Goal: Transaction & Acquisition: Purchase product/service

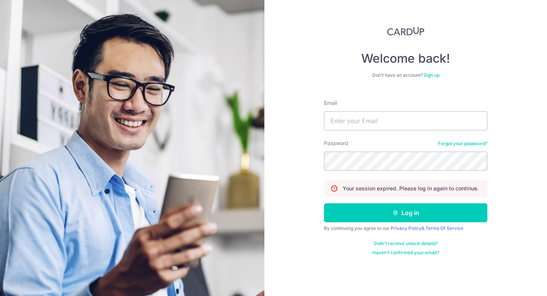
click at [352, 107] on div "Email" at bounding box center [405, 114] width 163 height 31
click at [350, 118] on input "Email" at bounding box center [405, 120] width 163 height 19
type input "[EMAIL_ADDRESS][DOMAIN_NAME]"
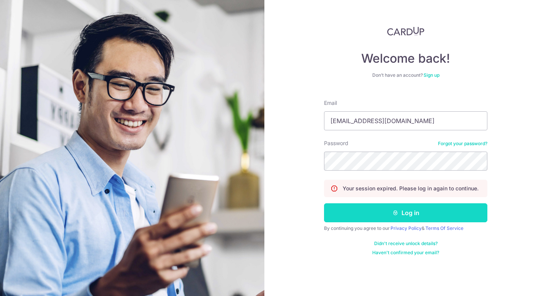
click at [370, 210] on button "Log in" at bounding box center [405, 212] width 163 height 19
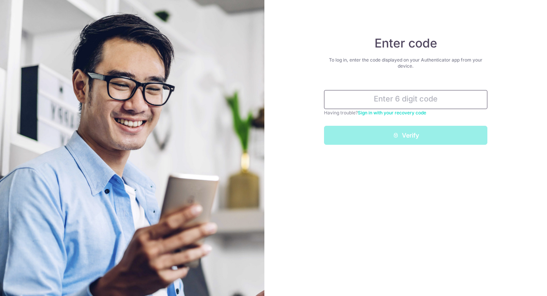
click at [371, 101] on input "text" at bounding box center [405, 99] width 163 height 19
click at [364, 99] on input "text" at bounding box center [405, 99] width 163 height 19
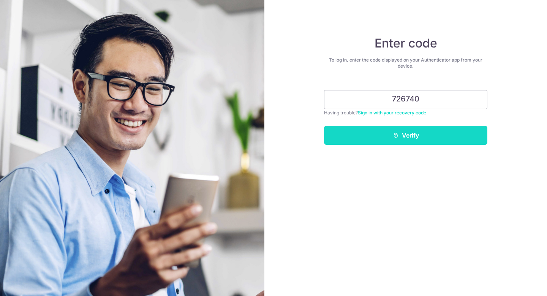
type input "726740"
click at [387, 137] on button "Verify" at bounding box center [405, 135] width 163 height 19
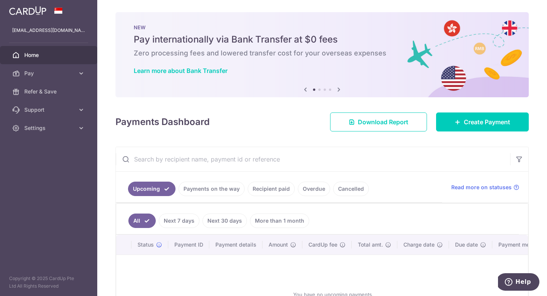
click at [235, 189] on link "Payments on the way" at bounding box center [211, 188] width 66 height 14
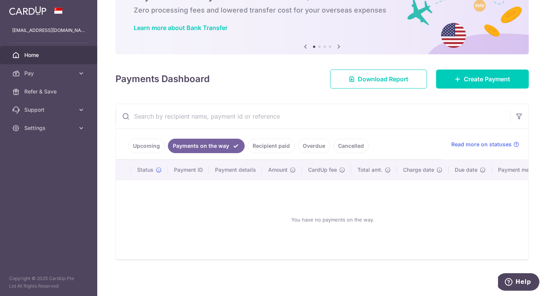
click at [273, 149] on link "Recipient paid" at bounding box center [271, 146] width 47 height 14
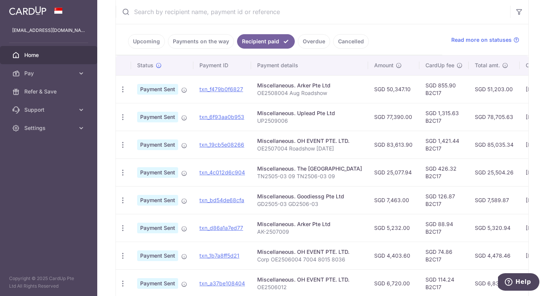
scroll to position [147, 0]
click at [334, 44] on link "Cancelled" at bounding box center [351, 42] width 36 height 14
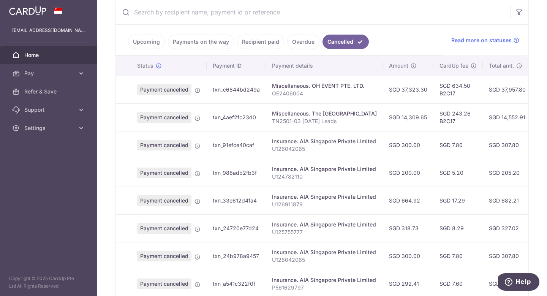
click at [298, 42] on link "Overdue" at bounding box center [303, 42] width 32 height 14
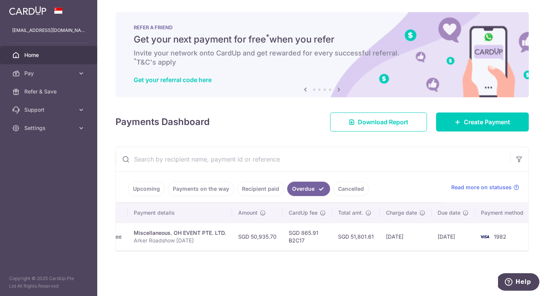
scroll to position [0, 0]
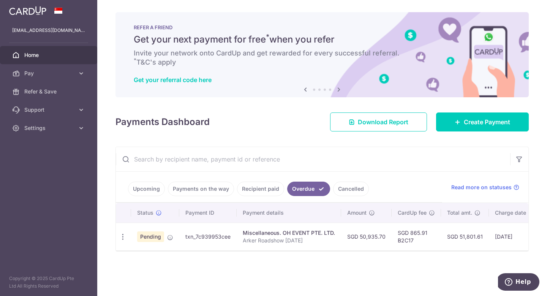
click at [207, 238] on td "txn_7c939953cee" at bounding box center [207, 236] width 57 height 28
copy td "txn_7c939953cee"
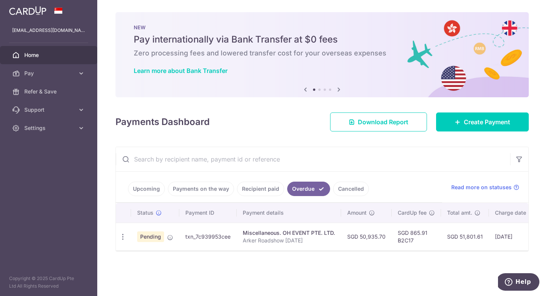
click at [193, 262] on div "× Pause Schedule Pause all future payments in this series Pause just this one p…" at bounding box center [321, 148] width 449 height 296
click at [151, 237] on span "Pending" at bounding box center [150, 236] width 27 height 11
click at [124, 238] on icon "button" at bounding box center [123, 237] width 8 height 8
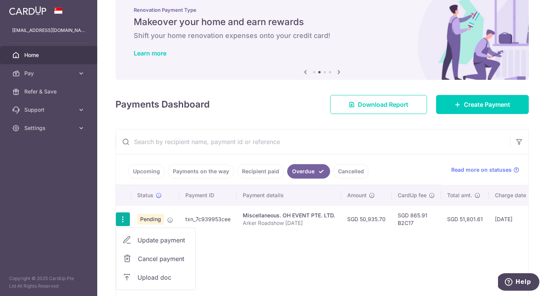
scroll to position [57, 0]
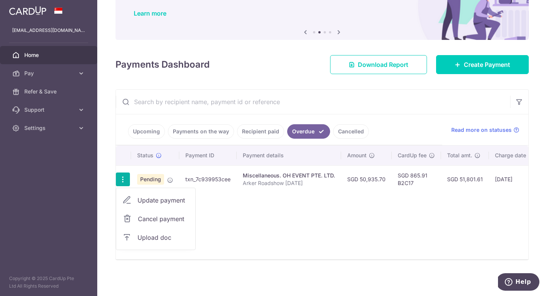
click at [273, 229] on div "Status Payment ID Payment details Amount CardUp fee Total amt. Charge date Due …" at bounding box center [322, 202] width 412 height 114
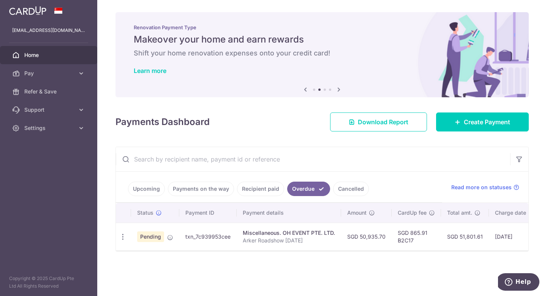
click at [260, 263] on div "× Pause Schedule Pause all future payments in this series Pause just this one p…" at bounding box center [321, 148] width 449 height 296
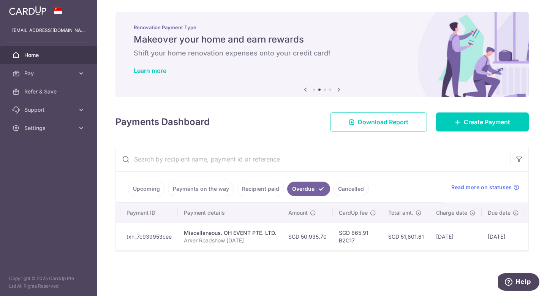
scroll to position [0, 60]
click at [238, 273] on div "× Pause Schedule Pause all future payments in this series Pause just this one p…" at bounding box center [321, 148] width 449 height 296
click at [64, 129] on span "Settings" at bounding box center [49, 128] width 50 height 8
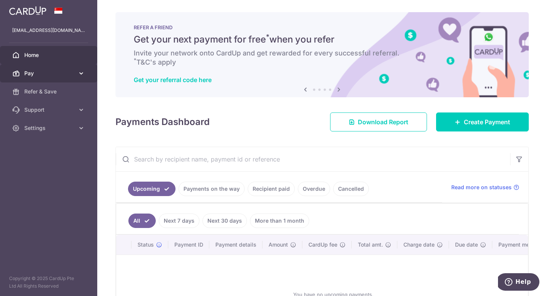
click at [72, 72] on span "Pay" at bounding box center [49, 73] width 50 height 8
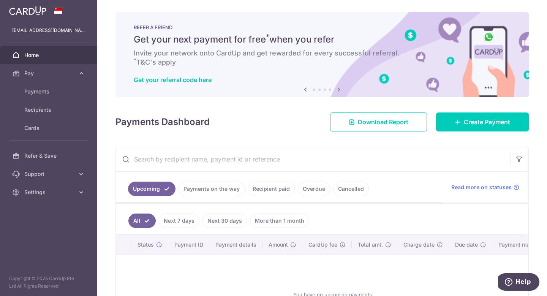
click at [223, 152] on input "text" at bounding box center [313, 159] width 394 height 24
click at [481, 120] on span "Create Payment" at bounding box center [487, 121] width 46 height 9
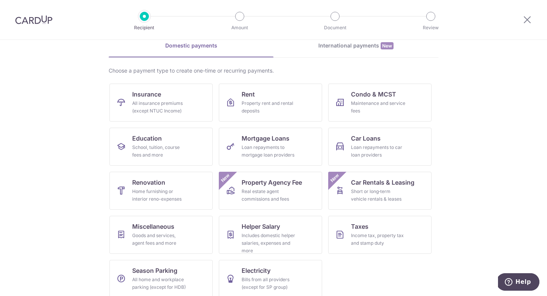
scroll to position [44, 0]
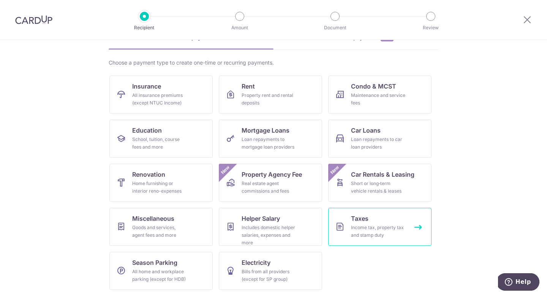
click at [410, 224] on link "Taxes Income tax, property tax and stamp duty" at bounding box center [379, 227] width 103 height 38
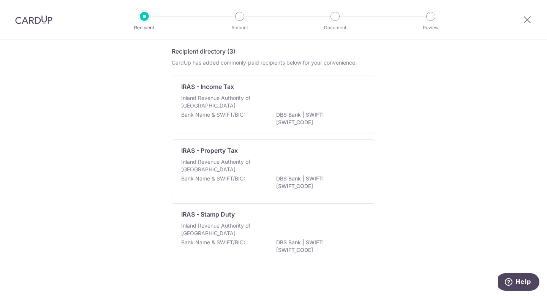
scroll to position [35, 0]
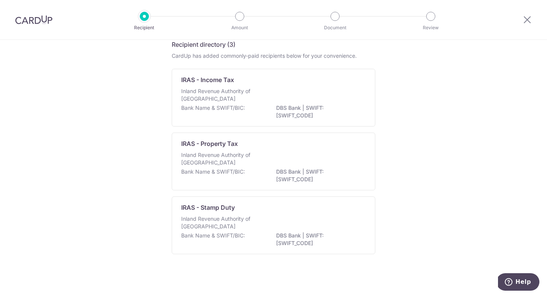
click at [518, 17] on div at bounding box center [526, 19] width 39 height 39
click at [525, 19] on icon at bounding box center [526, 19] width 9 height 9
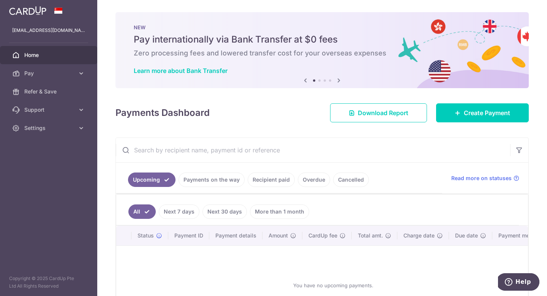
scroll to position [2, 0]
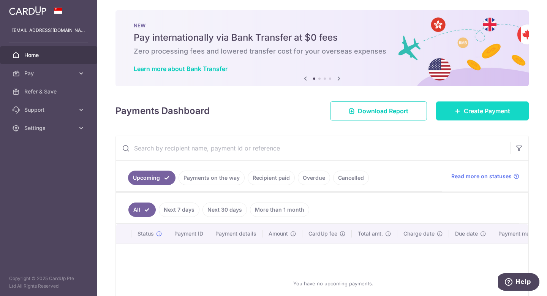
click at [462, 105] on link "Create Payment" at bounding box center [482, 110] width 93 height 19
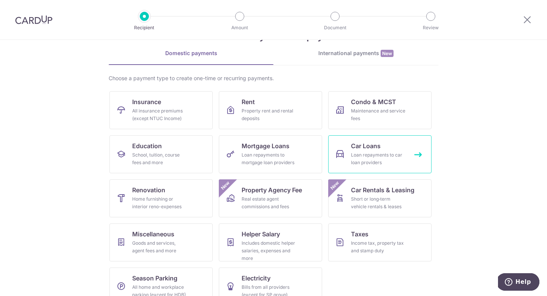
scroll to position [44, 0]
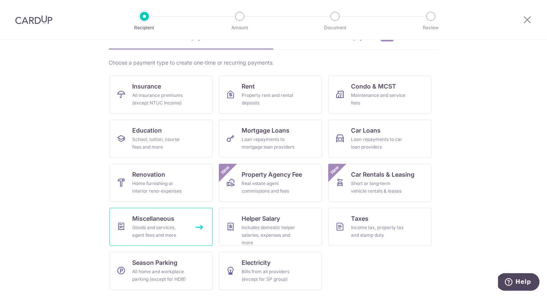
click at [158, 218] on span "Miscellaneous" at bounding box center [153, 218] width 42 height 9
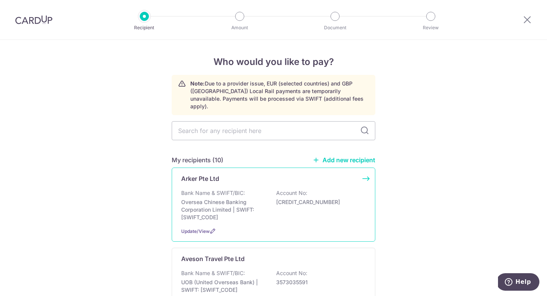
click at [238, 189] on p "Bank Name & SWIFT/BIC:" at bounding box center [213, 193] width 64 height 8
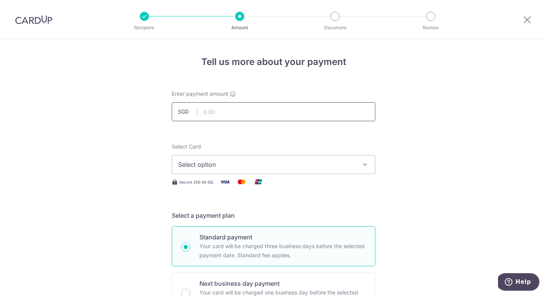
click at [207, 113] on input "text" at bounding box center [273, 111] width 203 height 19
type input "15,696.00"
click at [231, 161] on span "Select option" at bounding box center [266, 164] width 177 height 9
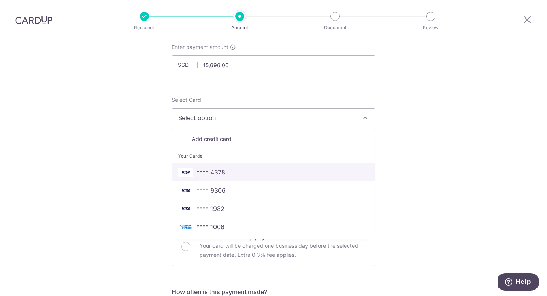
scroll to position [50, 0]
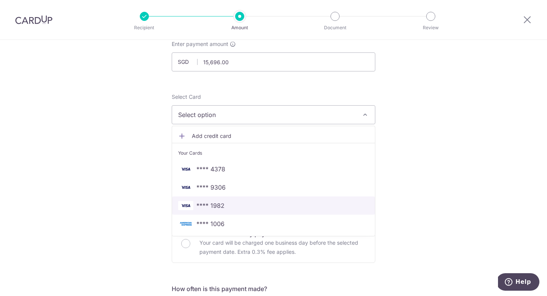
click at [222, 204] on span "**** 1982" at bounding box center [210, 205] width 28 height 9
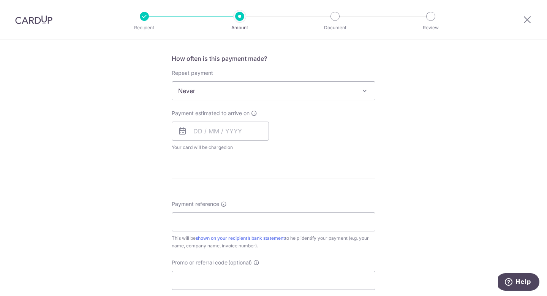
scroll to position [261, 0]
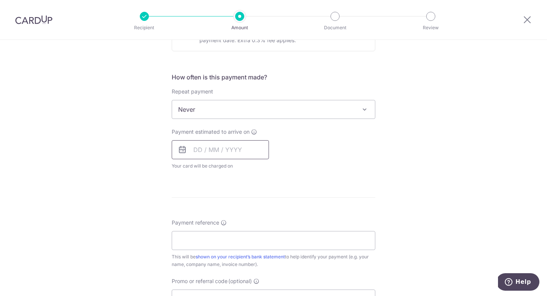
click at [229, 151] on input "text" at bounding box center [220, 149] width 97 height 19
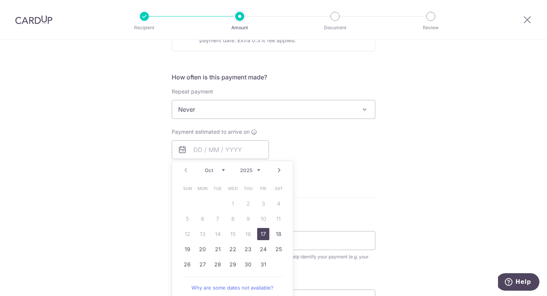
click at [262, 235] on link "17" at bounding box center [263, 234] width 12 height 12
type input "[DATE]"
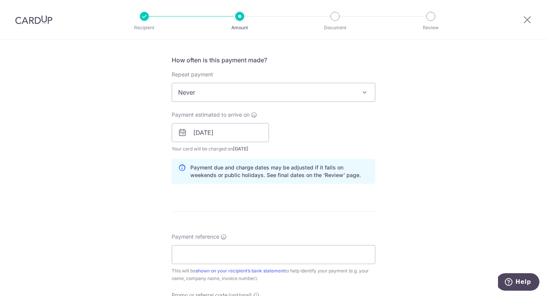
scroll to position [313, 0]
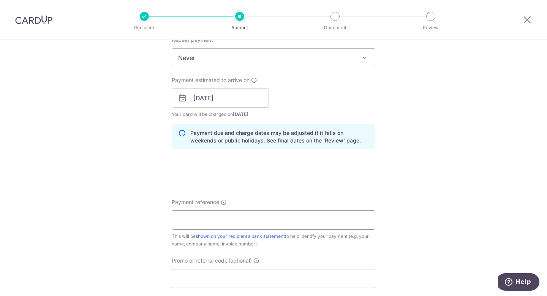
click at [233, 214] on input "Payment reference" at bounding box center [273, 219] width 203 height 19
type input "J"
paste input "AK-2507009 AK-2508009 AK-2509009"
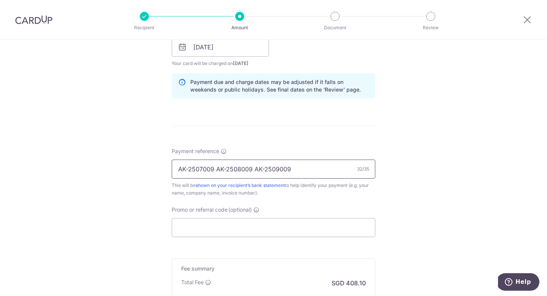
scroll to position [387, 0]
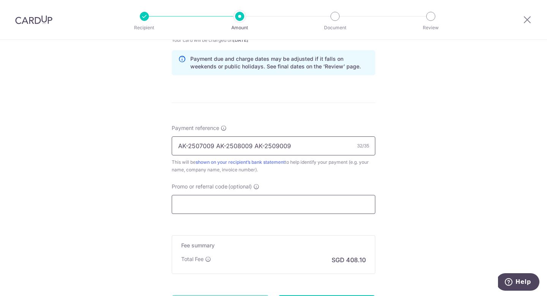
type input "AK-2507009 AK-2508009 AK-2509009"
click at [237, 201] on input "Promo or referral code (optional)" at bounding box center [273, 204] width 203 height 19
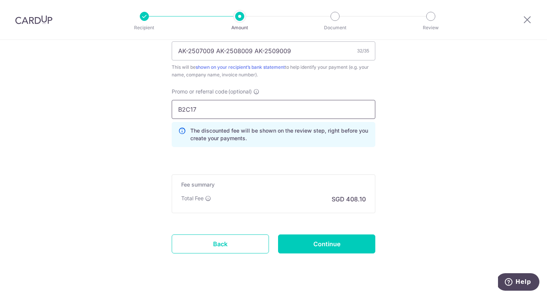
scroll to position [496, 0]
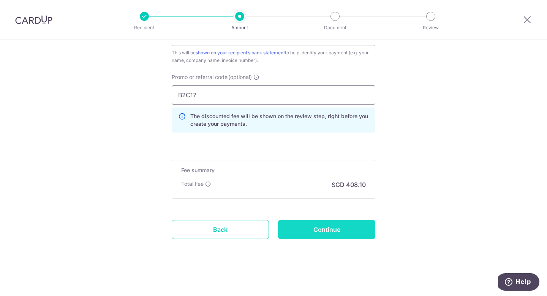
type input "B2C17"
click at [325, 234] on input "Continue" at bounding box center [326, 229] width 97 height 19
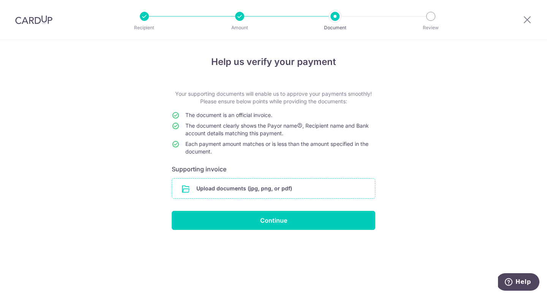
click at [245, 187] on input "file" at bounding box center [273, 188] width 203 height 20
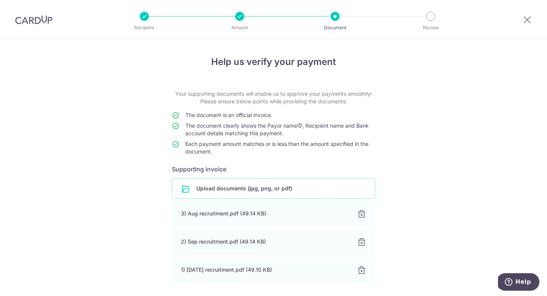
scroll to position [57, 0]
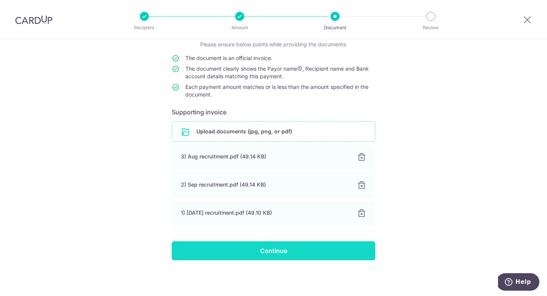
click at [276, 254] on input "Continue" at bounding box center [273, 250] width 203 height 19
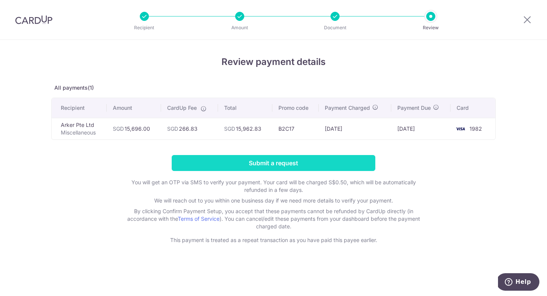
click at [231, 161] on input "Submit a request" at bounding box center [273, 163] width 203 height 16
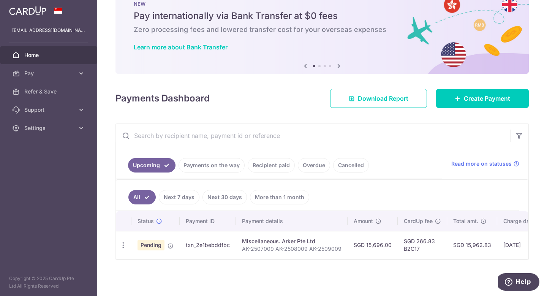
scroll to position [0, 115]
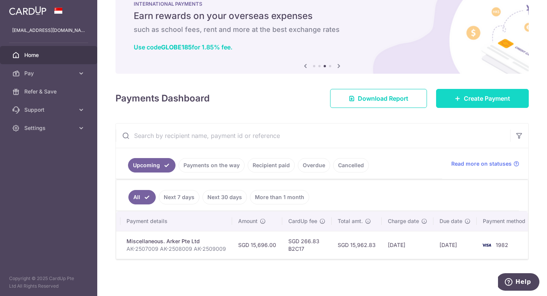
click at [486, 101] on span "Create Payment" at bounding box center [487, 98] width 46 height 9
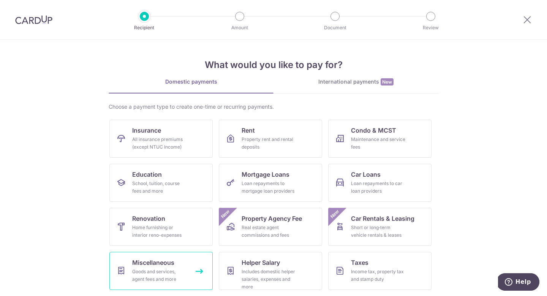
click at [160, 264] on span "Miscellaneous" at bounding box center [153, 262] width 42 height 9
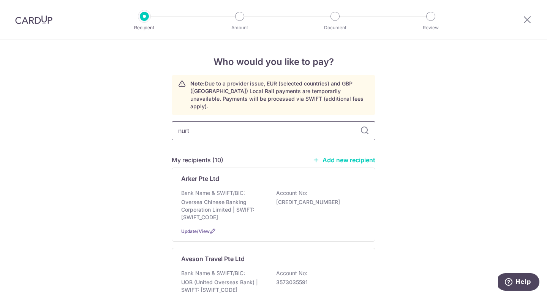
type input "nurtu"
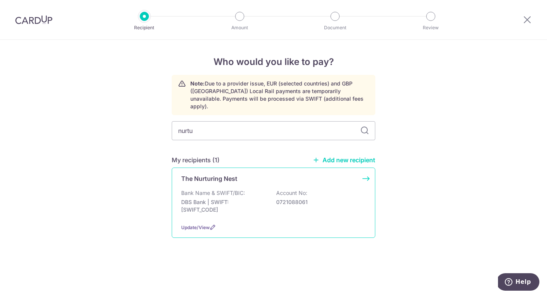
click at [245, 174] on div "The Nurturing Nest" at bounding box center [268, 178] width 175 height 9
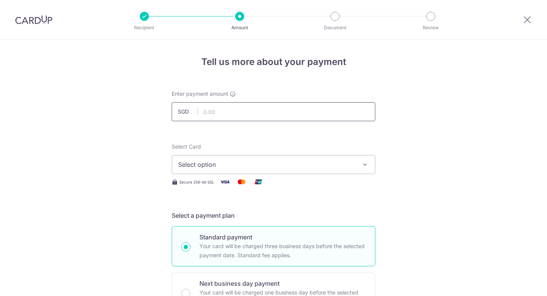
click at [235, 110] on input "text" at bounding box center [273, 111] width 203 height 19
paste input "5,244.88"
type input "5,244.88"
click at [209, 162] on span "Select option" at bounding box center [266, 164] width 177 height 9
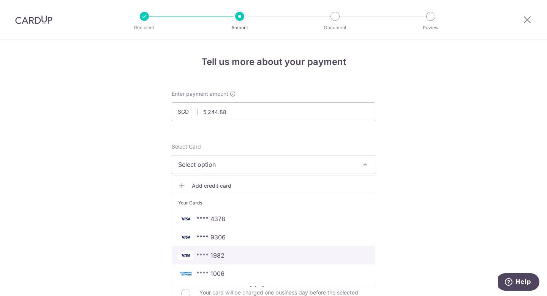
click at [216, 254] on span "**** 1982" at bounding box center [210, 255] width 28 height 9
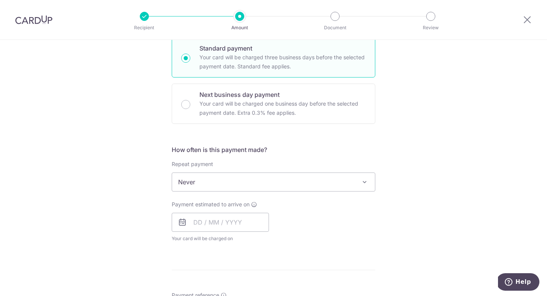
scroll to position [196, 0]
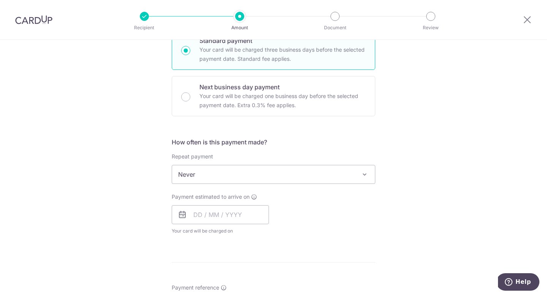
click at [214, 175] on span "Never" at bounding box center [273, 174] width 203 height 18
click at [214, 208] on input "text" at bounding box center [220, 214] width 97 height 19
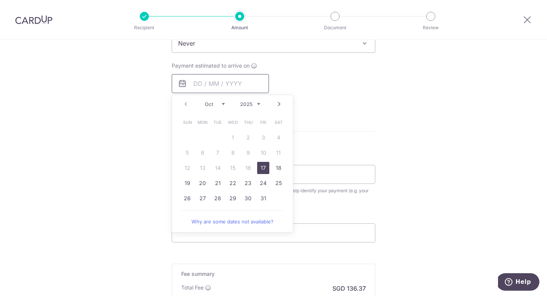
scroll to position [333, 0]
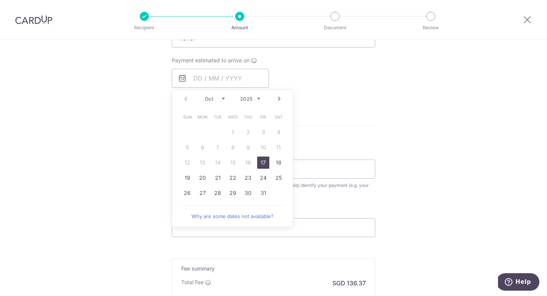
click at [265, 163] on link "17" at bounding box center [263, 162] width 12 height 12
type input "[DATE]"
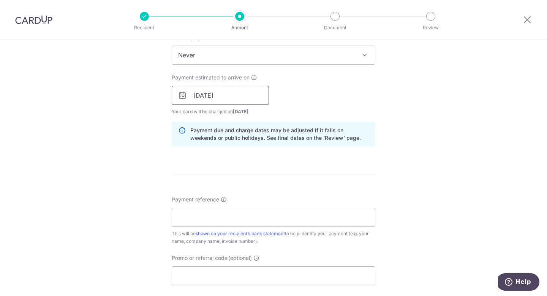
scroll to position [361, 0]
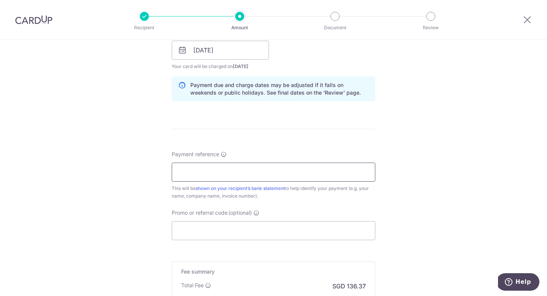
click at [221, 163] on input "Payment reference" at bounding box center [273, 171] width 203 height 19
type input "B"
paste input "TN2504-03&09"
type input "TN2504-03&09"
click at [216, 230] on input "Promo or referral code (optional)" at bounding box center [273, 230] width 203 height 19
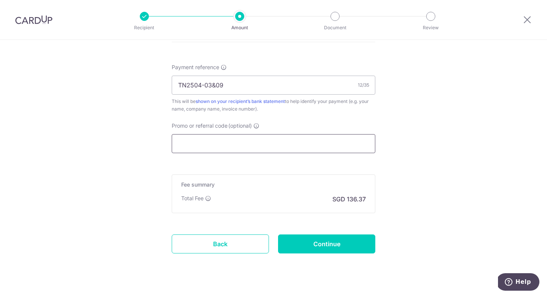
scroll to position [449, 0]
click at [233, 143] on input "Promo or referral code (optional)" at bounding box center [273, 142] width 203 height 19
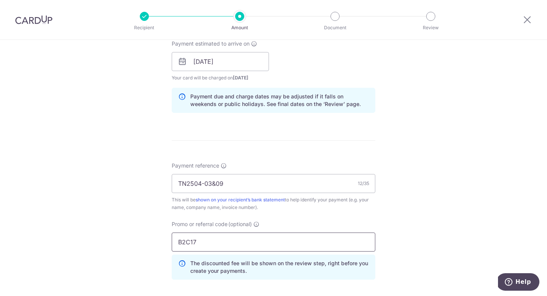
scroll to position [324, 0]
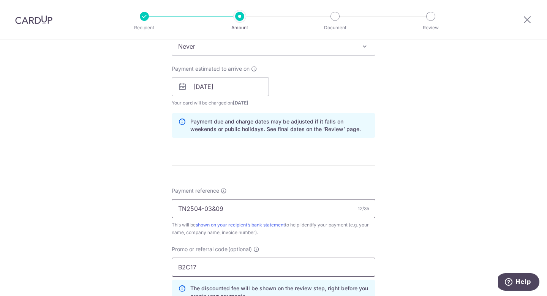
type input "B2C17"
click at [217, 207] on input "TN2504-03&09" at bounding box center [273, 208] width 203 height 19
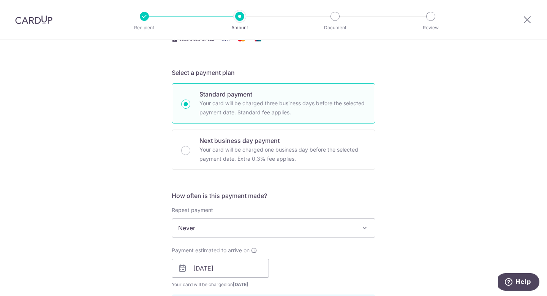
scroll to position [0, 0]
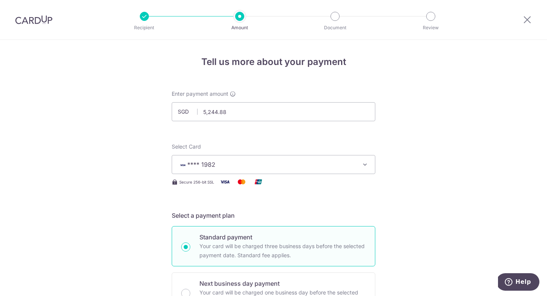
type input "TN2504-03/09"
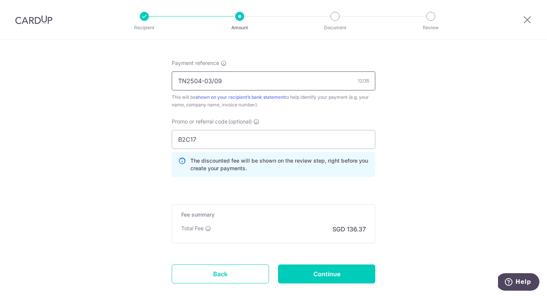
scroll to position [496, 0]
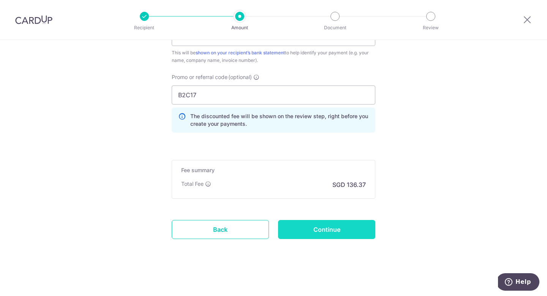
click at [317, 230] on input "Continue" at bounding box center [326, 229] width 97 height 19
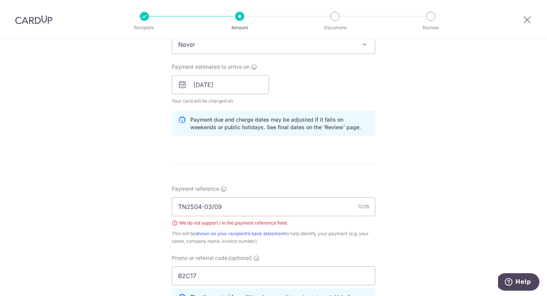
scroll to position [307, 0]
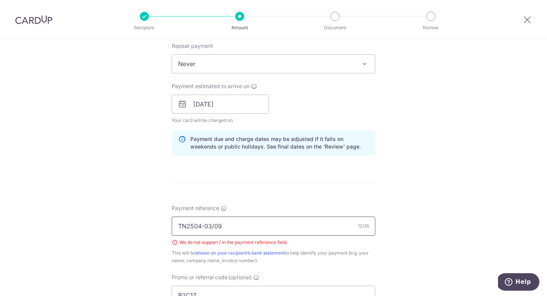
click at [216, 226] on input "TN2504-03/09" at bounding box center [273, 225] width 203 height 19
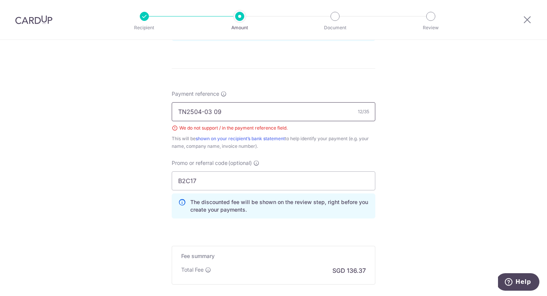
scroll to position [507, 0]
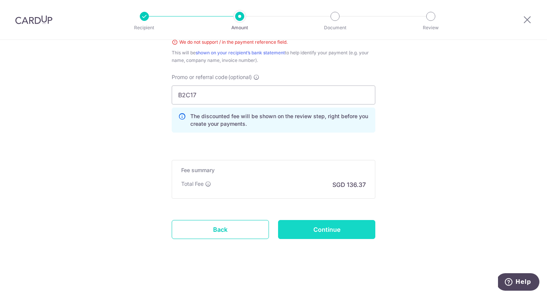
type input "TN2504-03 09"
click at [295, 234] on input "Continue" at bounding box center [326, 229] width 97 height 19
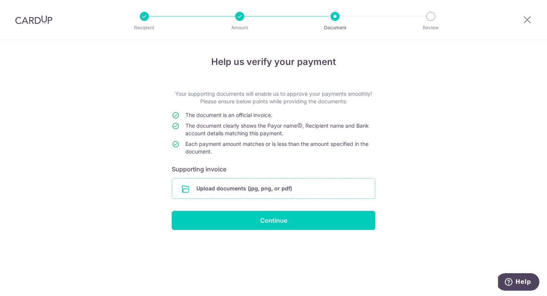
click at [273, 186] on input "file" at bounding box center [273, 188] width 203 height 20
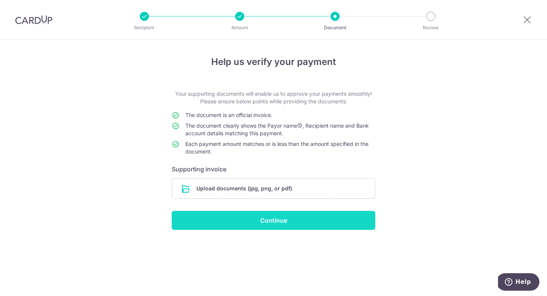
click at [251, 217] on input "Continue" at bounding box center [273, 220] width 203 height 19
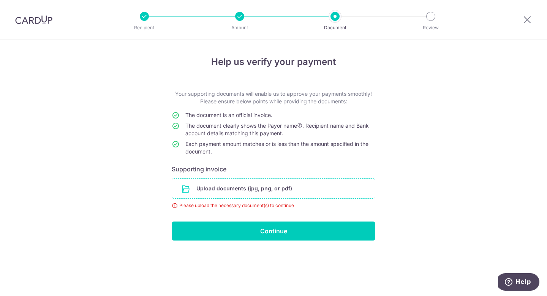
click at [262, 190] on input "file" at bounding box center [273, 188] width 203 height 20
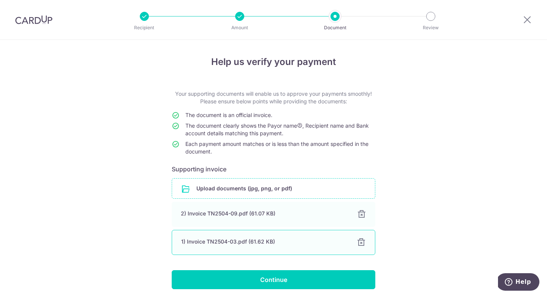
scroll to position [29, 0]
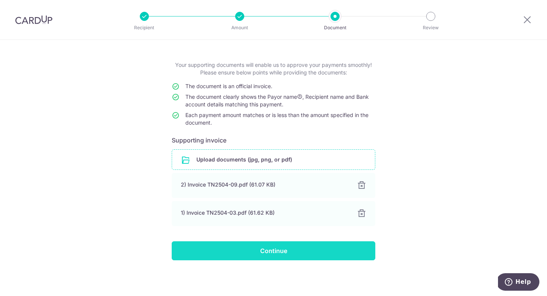
click at [283, 255] on input "Continue" at bounding box center [273, 250] width 203 height 19
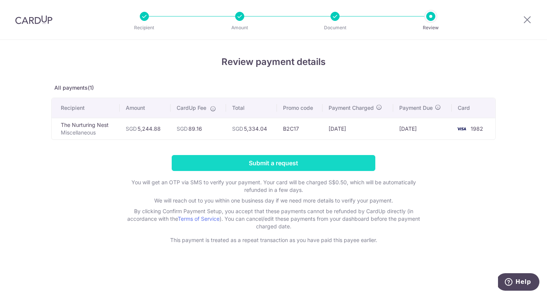
click at [266, 161] on input "Submit a request" at bounding box center [273, 163] width 203 height 16
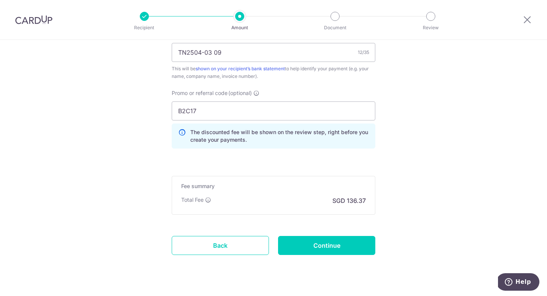
scroll to position [527, 0]
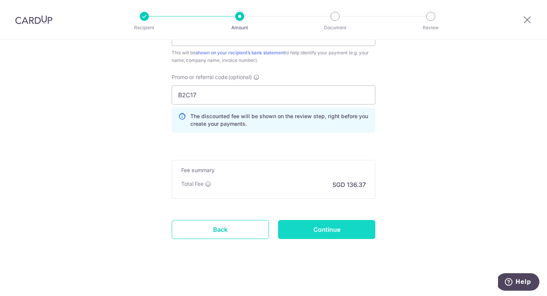
click at [310, 236] on input "Continue" at bounding box center [326, 229] width 97 height 19
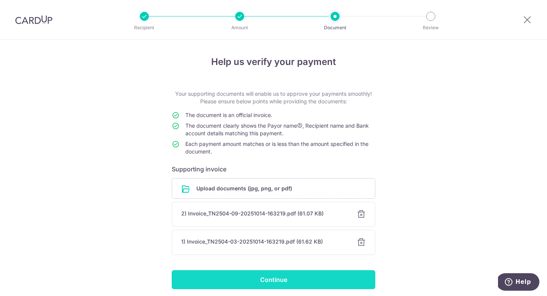
click at [266, 274] on input "Continue" at bounding box center [273, 279] width 203 height 19
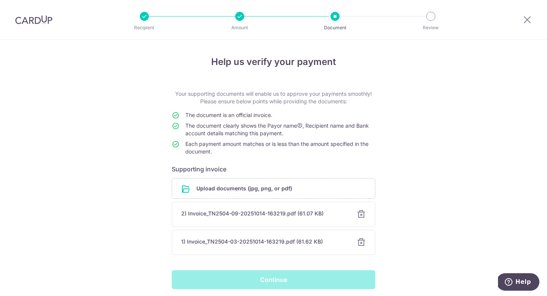
scroll to position [29, 0]
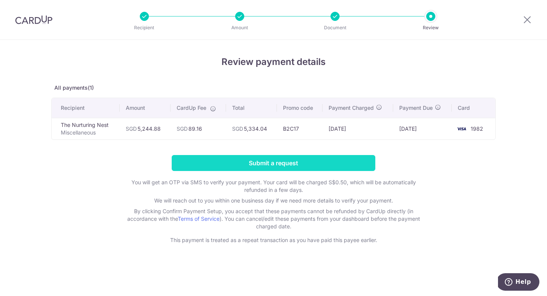
click at [221, 164] on input "Submit a request" at bounding box center [273, 163] width 203 height 16
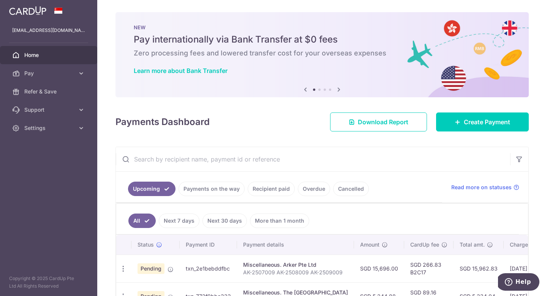
scroll to position [51, 0]
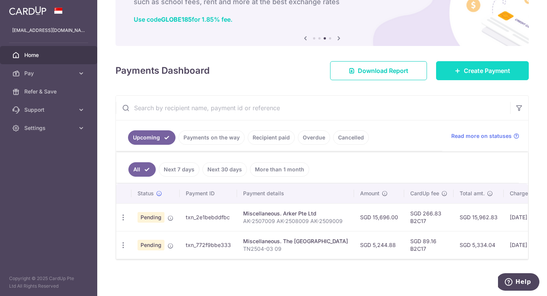
click at [486, 65] on link "Create Payment" at bounding box center [482, 70] width 93 height 19
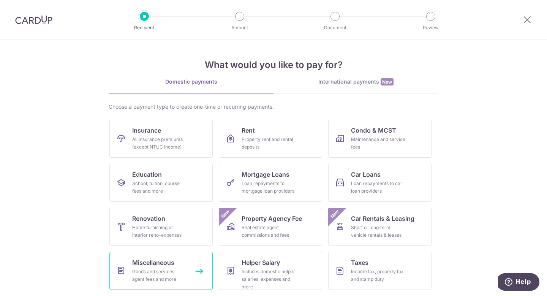
click at [164, 261] on span "Miscellaneous" at bounding box center [153, 262] width 42 height 9
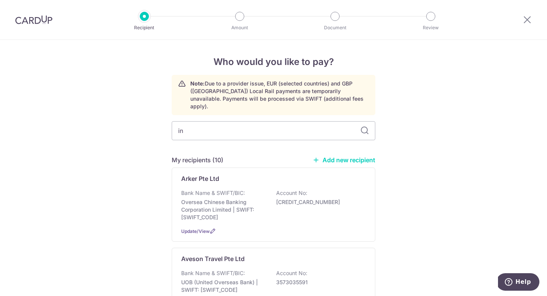
type input "inz"
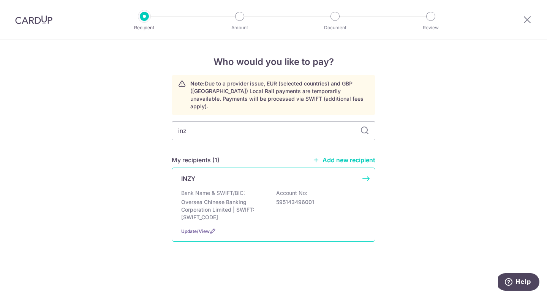
click at [241, 180] on div "INZY Bank Name & SWIFT/BIC: Oversea Chinese Banking Corporation Limited | SWIFT…" at bounding box center [273, 204] width 203 height 74
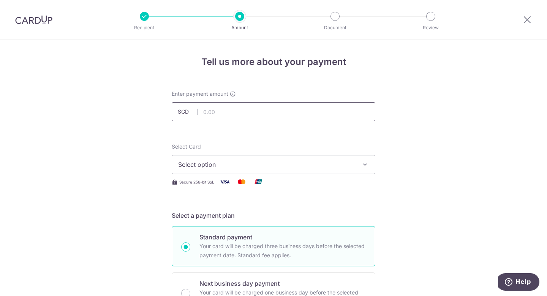
click at [216, 110] on input "text" at bounding box center [273, 111] width 203 height 19
type input "8,050.00"
click at [202, 166] on span "Select option" at bounding box center [266, 164] width 177 height 9
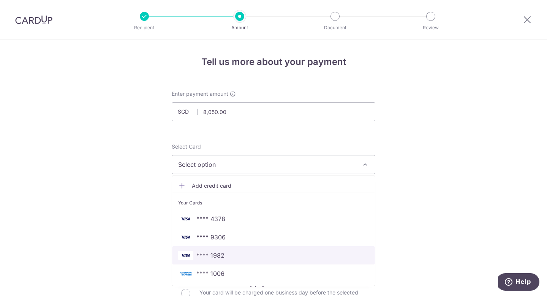
click at [216, 252] on span "**** 1982" at bounding box center [210, 255] width 28 height 9
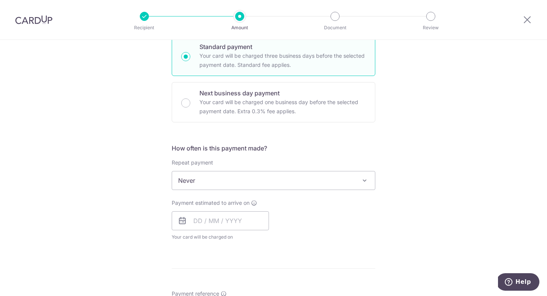
scroll to position [203, 0]
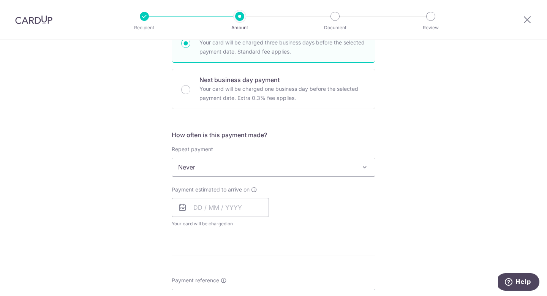
click at [204, 166] on span "Never" at bounding box center [273, 167] width 203 height 18
click at [206, 196] on div "Payment estimated to arrive on Your card will be charged on for the first payme…" at bounding box center [220, 207] width 97 height 42
click at [202, 208] on input "text" at bounding box center [220, 207] width 97 height 19
click at [264, 292] on link "17" at bounding box center [263, 291] width 12 height 12
type input "17/10/2025"
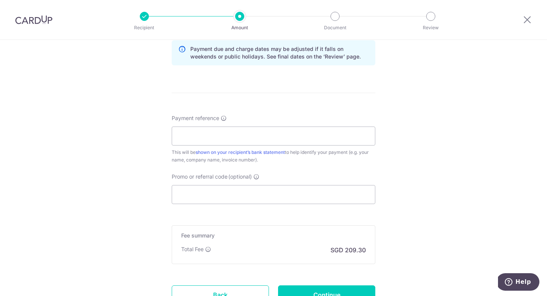
scroll to position [397, 0]
click at [243, 131] on input "Payment reference" at bounding box center [273, 135] width 203 height 19
paste input "INV-20250361 INV-20250414 INV-2025"
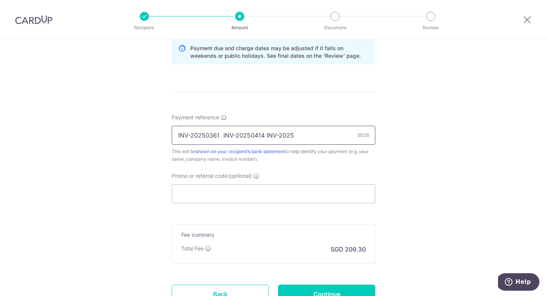
click at [235, 135] on input "INV-20250361 INV-20250414 INV-2025" at bounding box center [273, 135] width 203 height 19
click at [265, 134] on input "INV-20250361 20250414 INV-2025" at bounding box center [273, 135] width 203 height 19
click at [288, 134] on input "INV-20250361 20250414 2025" at bounding box center [273, 135] width 203 height 19
paste input "0425"
type input "INV-20250361 20250414 20250425"
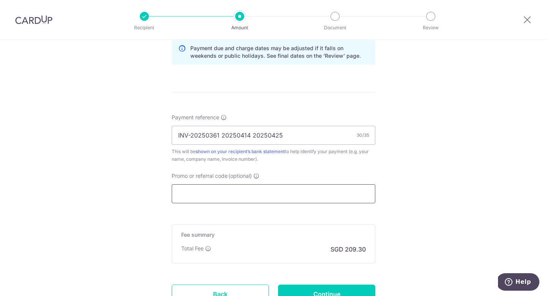
click at [198, 192] on input "Promo or referral code (optional)" at bounding box center [273, 193] width 203 height 19
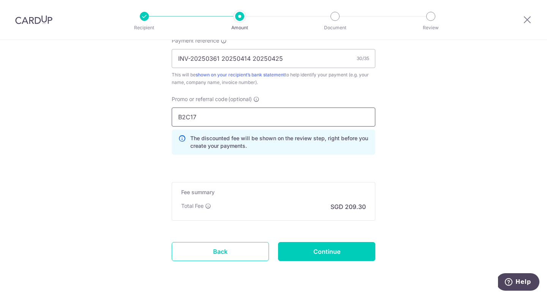
scroll to position [496, 0]
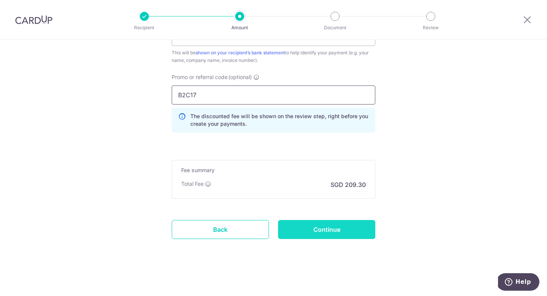
type input "B2C17"
click at [317, 221] on input "Continue" at bounding box center [326, 229] width 97 height 19
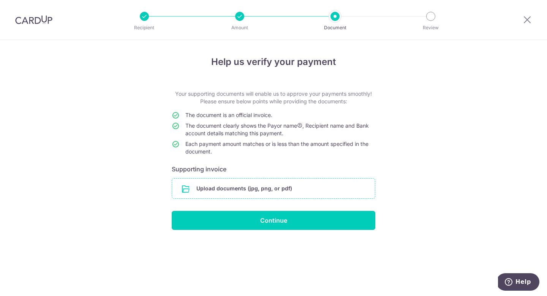
click at [288, 185] on input "file" at bounding box center [273, 188] width 203 height 20
click at [267, 183] on input "file" at bounding box center [273, 188] width 203 height 20
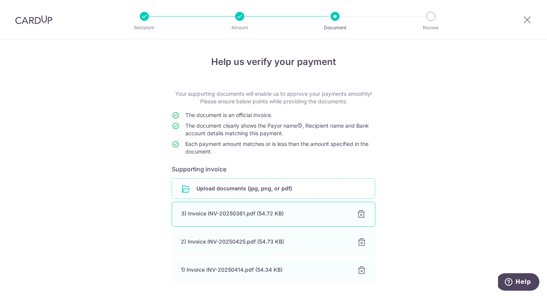
scroll to position [57, 0]
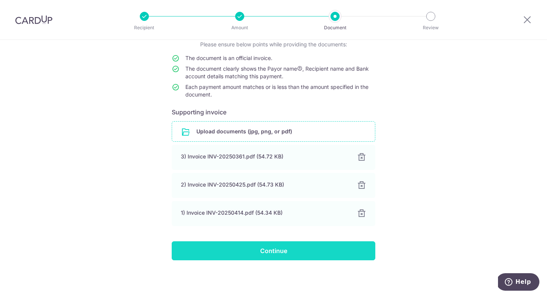
click at [258, 247] on input "Continue" at bounding box center [273, 250] width 203 height 19
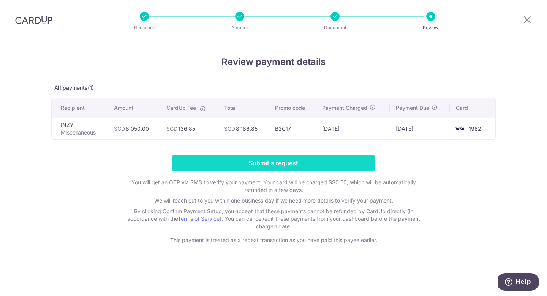
click at [279, 162] on input "Submit a request" at bounding box center [273, 163] width 203 height 16
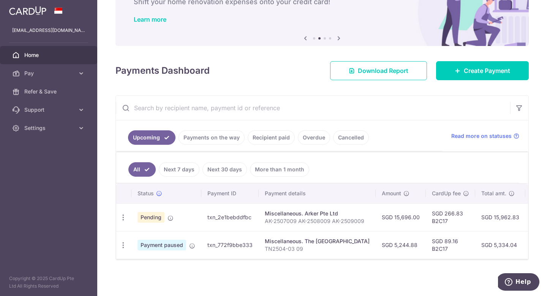
click at [213, 141] on link "Payments on the way" at bounding box center [211, 137] width 66 height 14
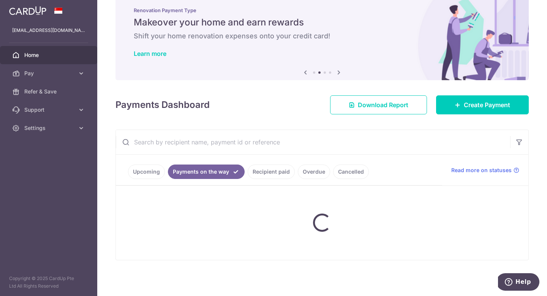
scroll to position [43, 0]
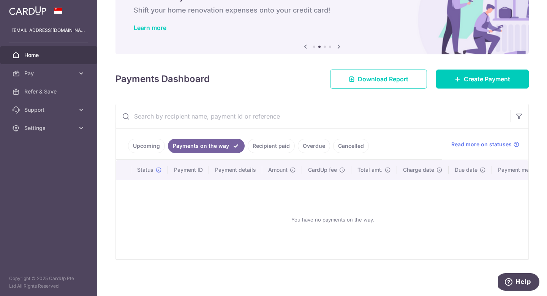
click at [152, 139] on link "Upcoming" at bounding box center [146, 146] width 37 height 14
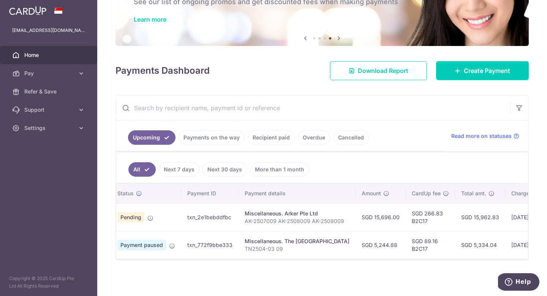
scroll to position [0, 0]
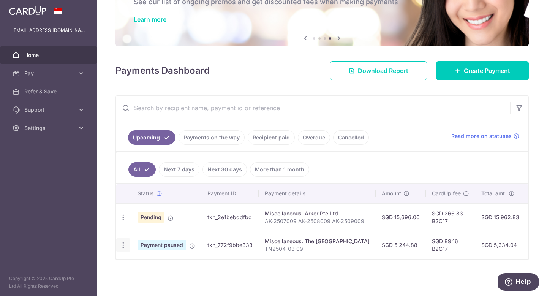
click at [122, 243] on icon "button" at bounding box center [123, 245] width 8 height 8
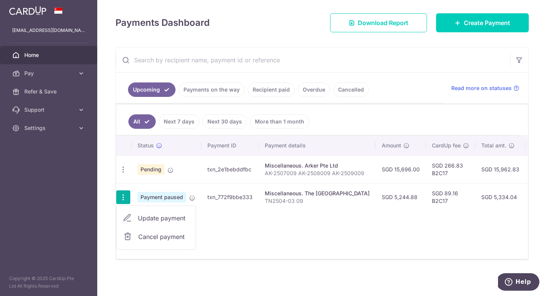
click at [156, 218] on span "Update payment" at bounding box center [164, 217] width 52 height 9
radio input "true"
type input "5,244.88"
type input "[DATE]"
type input "TN2504-03 09"
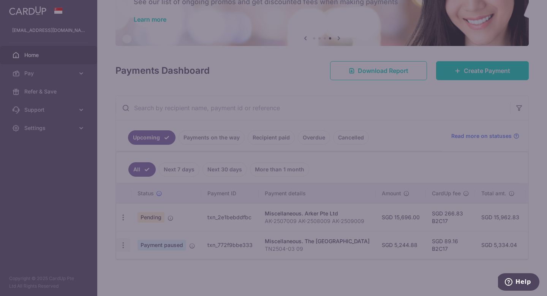
type input "B2C17"
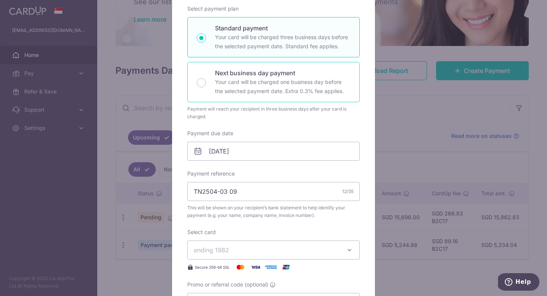
scroll to position [320, 0]
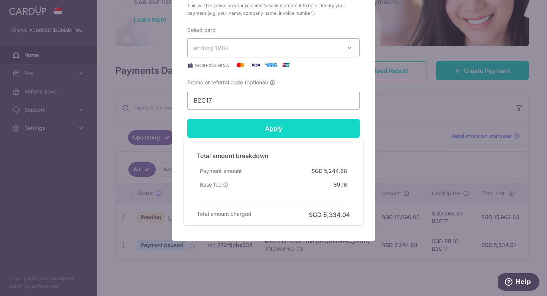
click at [269, 130] on input "Apply" at bounding box center [273, 128] width 172 height 19
type input "Successfully Applied"
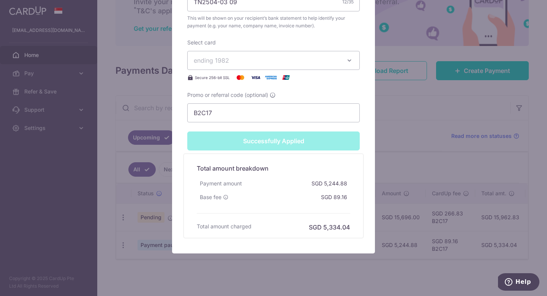
scroll to position [346, 0]
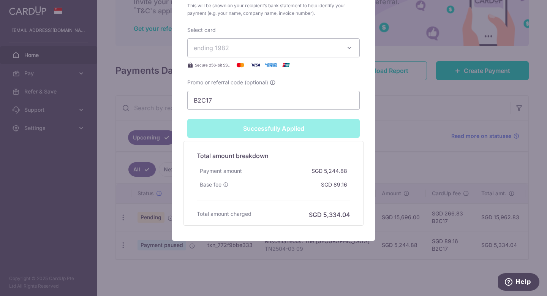
click at [403, 80] on div "Edit payment By clicking apply, you will make changes to all payments to The Nu…" at bounding box center [273, 148] width 547 height 296
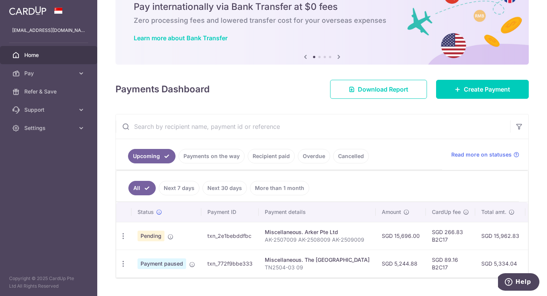
scroll to position [51, 0]
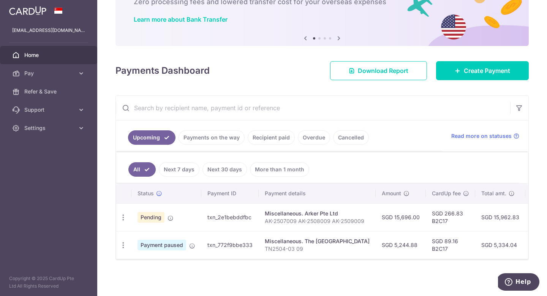
click at [226, 141] on link "Payments on the way" at bounding box center [211, 137] width 66 height 14
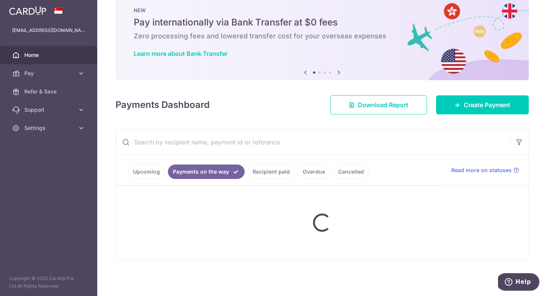
scroll to position [43, 0]
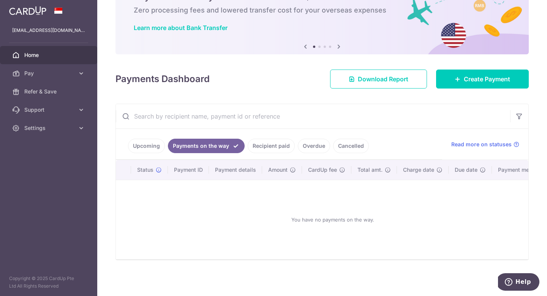
click at [153, 147] on link "Upcoming" at bounding box center [146, 146] width 37 height 14
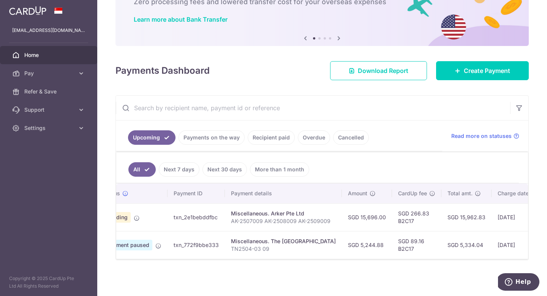
scroll to position [0, 0]
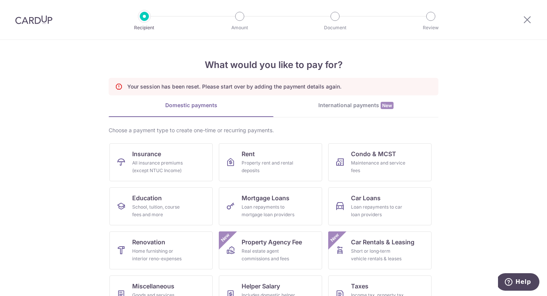
click at [35, 27] on div at bounding box center [34, 19] width 68 height 39
click at [33, 18] on img at bounding box center [33, 19] width 37 height 9
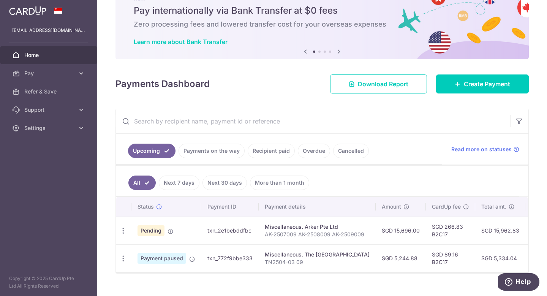
scroll to position [42, 0]
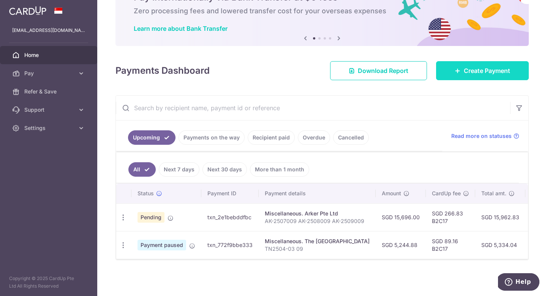
click at [465, 66] on span "Create Payment" at bounding box center [487, 70] width 46 height 9
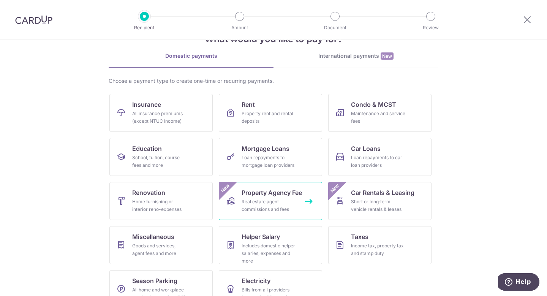
scroll to position [44, 0]
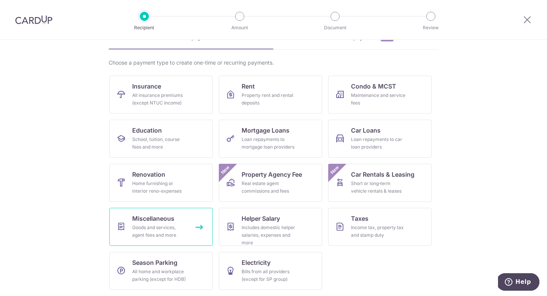
click at [158, 228] on div "Goods and services, agent fees and more" at bounding box center [159, 231] width 55 height 15
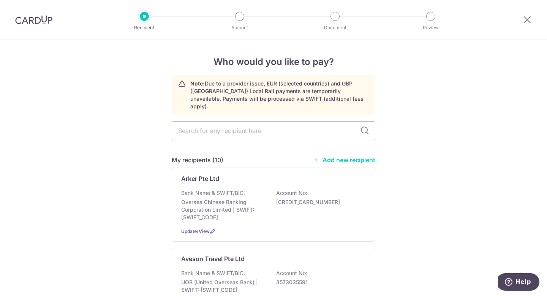
click at [41, 22] on img at bounding box center [33, 19] width 37 height 9
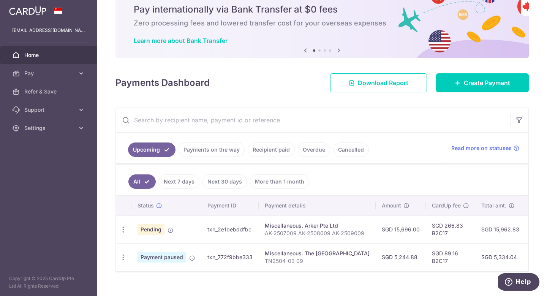
scroll to position [42, 0]
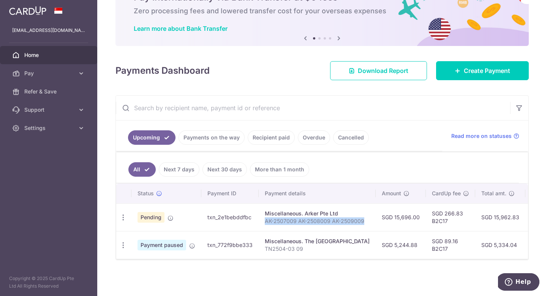
drag, startPoint x: 264, startPoint y: 222, endPoint x: 362, endPoint y: 221, distance: 97.9
click at [362, 221] on p "AK-2507009 AK-2508009 AK-2509009" at bounding box center [317, 221] width 105 height 8
click at [349, 182] on ul "All Next 7 days Next 30 days More than 1 month" at bounding box center [317, 167] width 402 height 31
drag, startPoint x: 264, startPoint y: 213, endPoint x: 361, endPoint y: 222, distance: 97.2
click at [361, 222] on td "Miscellaneous. Arker Pte Ltd AK-2507009 AK-2508009 AK-2509009" at bounding box center [317, 217] width 117 height 28
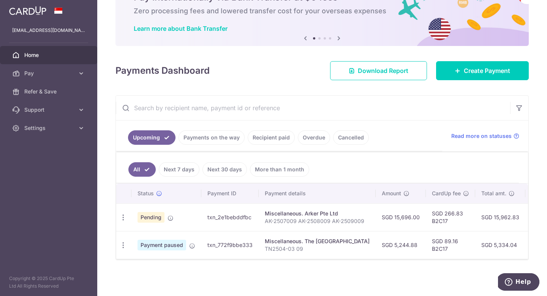
click at [342, 169] on ul "All Next 7 days Next 30 days More than 1 month" at bounding box center [317, 167] width 402 height 31
drag, startPoint x: 265, startPoint y: 213, endPoint x: 369, endPoint y: 220, distance: 103.5
click at [369, 220] on tr "Update payment Cancel payment Pending txn_2e1bebddfbc Miscellaneous. Arker Pte …" at bounding box center [396, 217] width 561 height 28
click at [355, 216] on div "Miscellaneous. Arker Pte Ltd" at bounding box center [317, 214] width 105 height 8
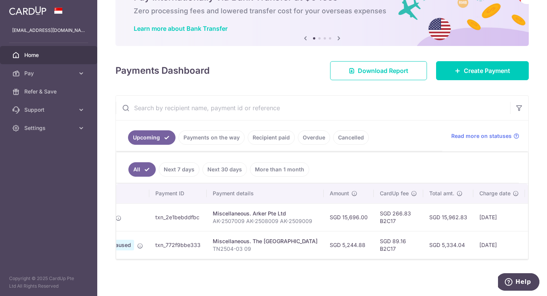
scroll to position [0, 0]
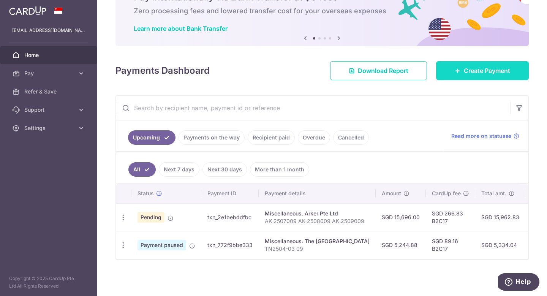
click at [465, 75] on span "Create Payment" at bounding box center [487, 70] width 46 height 9
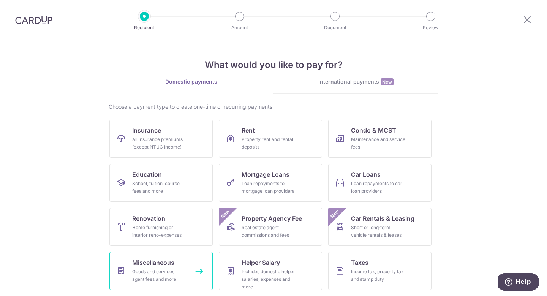
click at [155, 262] on span "Miscellaneous" at bounding box center [153, 262] width 42 height 9
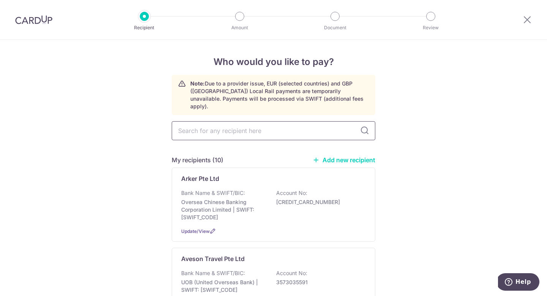
click at [229, 125] on input "text" at bounding box center [273, 130] width 203 height 19
click at [261, 125] on input "text" at bounding box center [273, 130] width 203 height 19
type input "inzy"
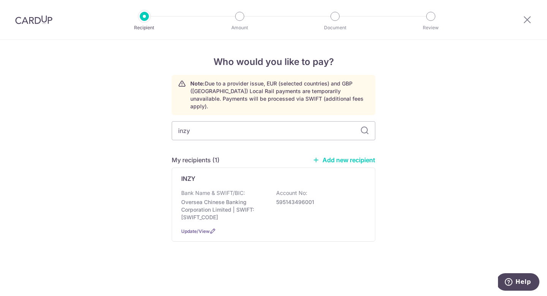
click at [267, 140] on div "inzy My recipients (1) Add new recipient INZY Bank Name & SWIFT/BIC: Oversea Ch…" at bounding box center [273, 187] width 203 height 132
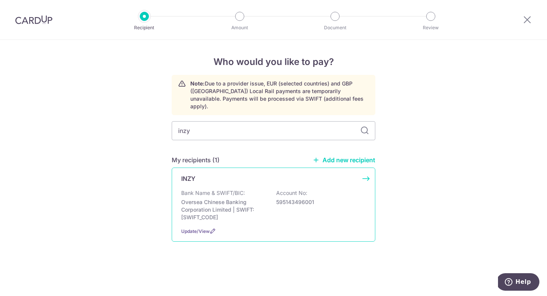
click at [235, 174] on div "INZY" at bounding box center [268, 178] width 175 height 9
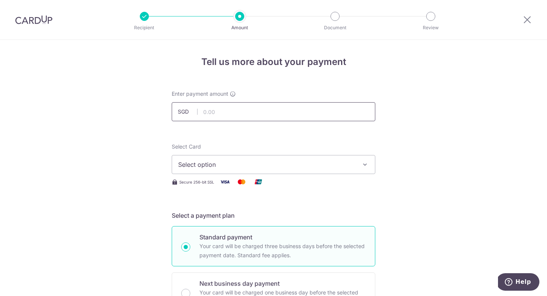
click at [229, 102] on input "text" at bounding box center [273, 111] width 203 height 19
type input "8,050.00"
click at [357, 218] on h5 "Select a payment plan" at bounding box center [273, 215] width 203 height 9
click at [333, 167] on span "Select option" at bounding box center [266, 164] width 177 height 9
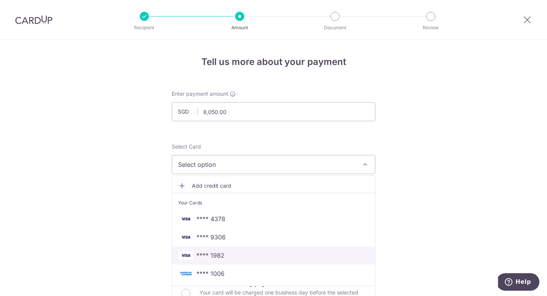
click at [234, 255] on span "**** 1982" at bounding box center [273, 255] width 191 height 9
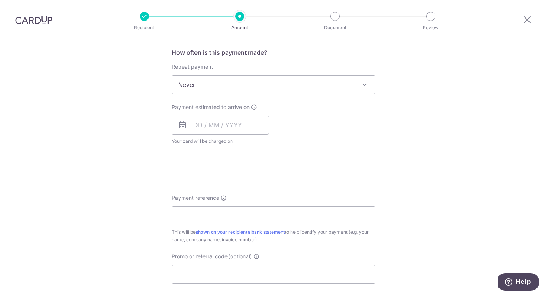
scroll to position [301, 0]
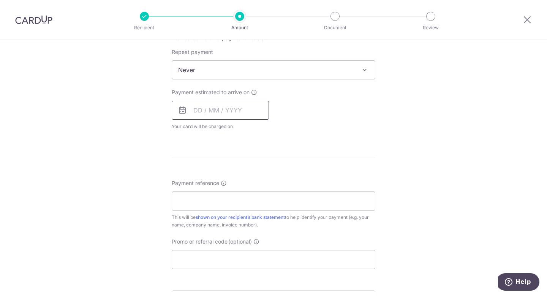
click at [233, 104] on input "text" at bounding box center [220, 110] width 97 height 19
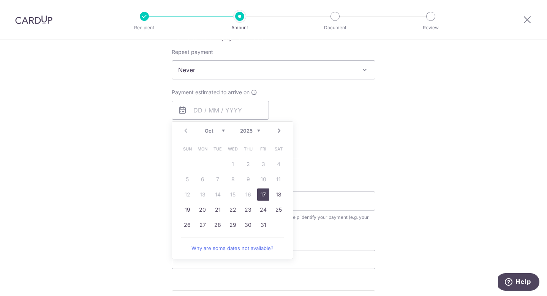
click at [265, 196] on link "17" at bounding box center [263, 194] width 12 height 12
type input "[DATE]"
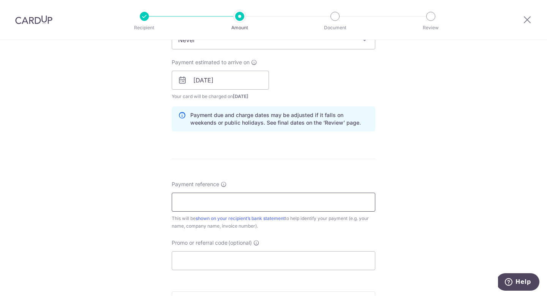
scroll to position [333, 0]
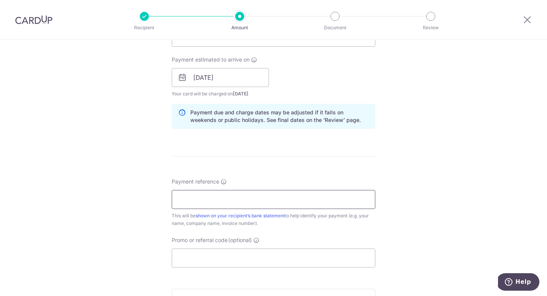
click at [222, 203] on input "Payment reference" at bounding box center [273, 199] width 203 height 19
paste input "INV-20250361 INV-20250414 INV-2025"
click at [236, 200] on input "INV-20250361 INV-20250414 INV-2025" at bounding box center [273, 199] width 203 height 19
click at [265, 199] on input "INV-20250361 20250414 INV-2025" at bounding box center [273, 199] width 203 height 19
click at [272, 199] on input "INV-20250361 20250414 2025" at bounding box center [273, 199] width 203 height 19
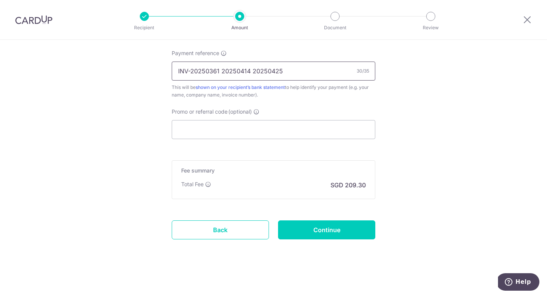
scroll to position [462, 0]
type input "INV-20250361 20250414 20250425"
click at [241, 121] on input "Promo or referral code (optional)" at bounding box center [273, 129] width 203 height 19
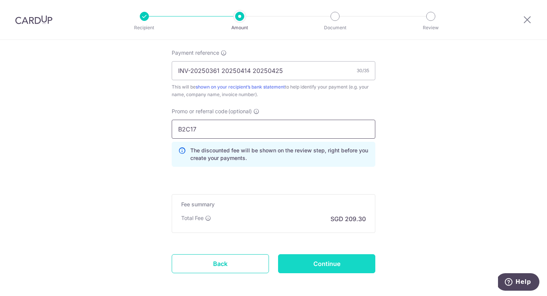
type input "B2C17"
click at [347, 263] on input "Continue" at bounding box center [326, 263] width 97 height 19
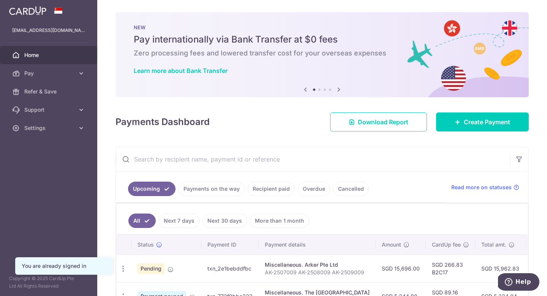
scroll to position [51, 0]
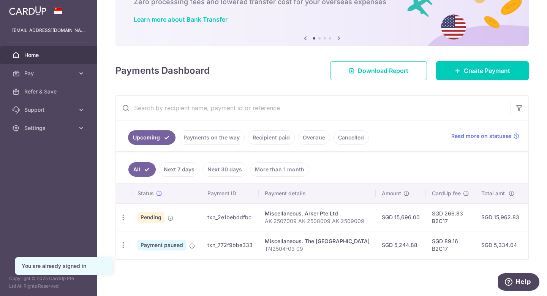
click at [225, 140] on link "Payments on the way" at bounding box center [211, 137] width 66 height 14
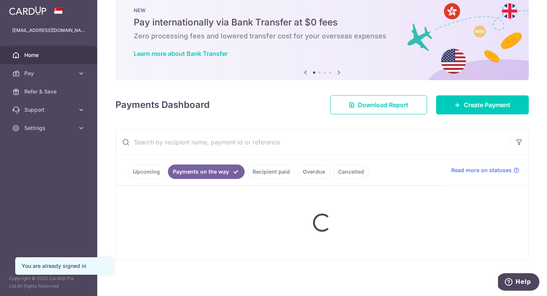
scroll to position [43, 0]
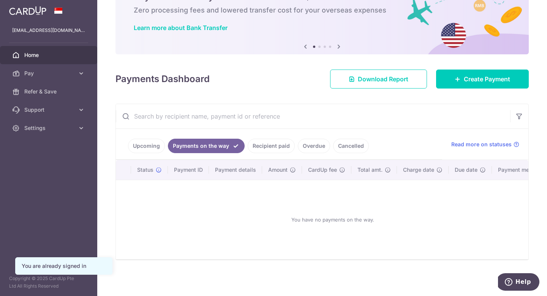
click at [275, 146] on link "Recipient paid" at bounding box center [271, 146] width 47 height 14
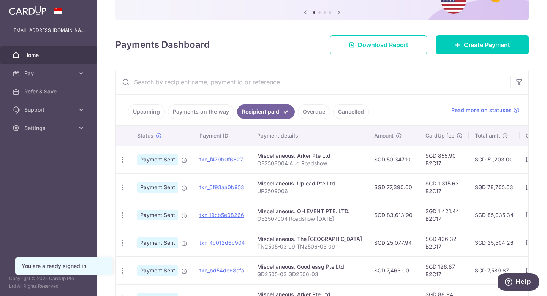
scroll to position [79, 0]
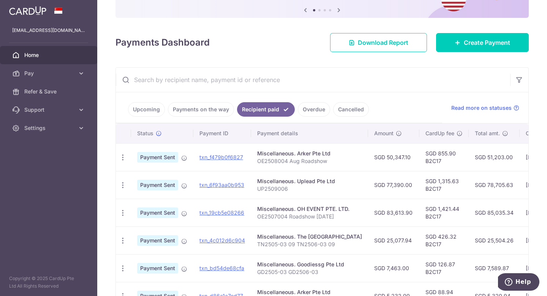
click at [310, 113] on link "Overdue" at bounding box center [314, 109] width 32 height 14
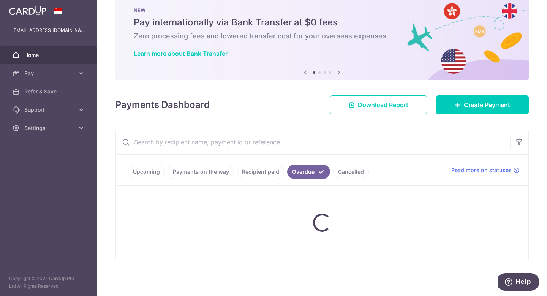
scroll to position [0, 0]
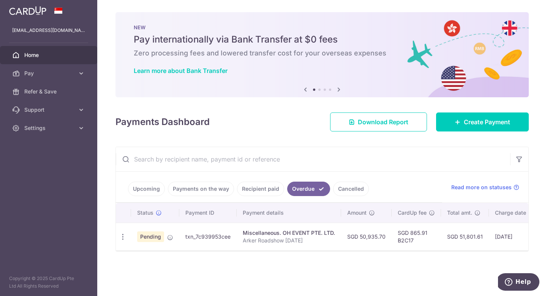
click at [343, 190] on link "Cancelled" at bounding box center [351, 188] width 36 height 14
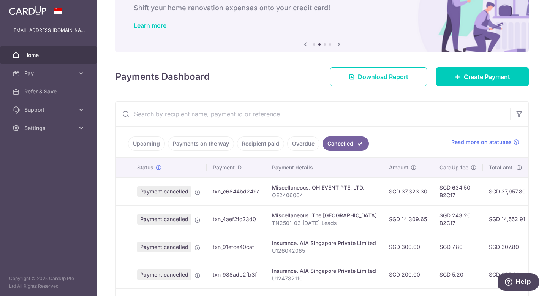
click at [151, 142] on link "Upcoming" at bounding box center [146, 143] width 37 height 14
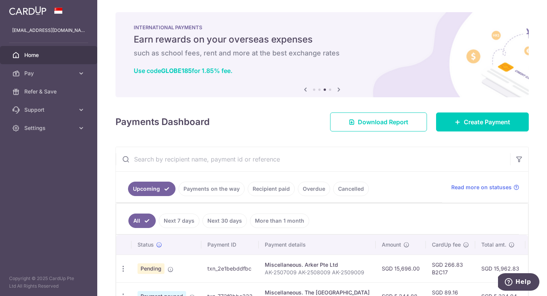
scroll to position [51, 0]
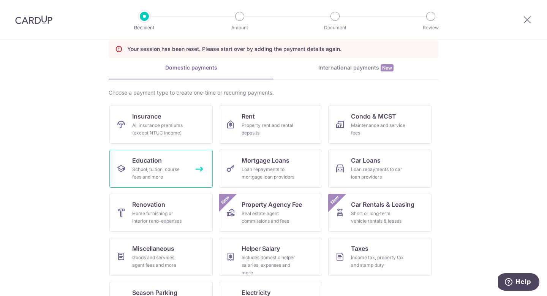
scroll to position [68, 0]
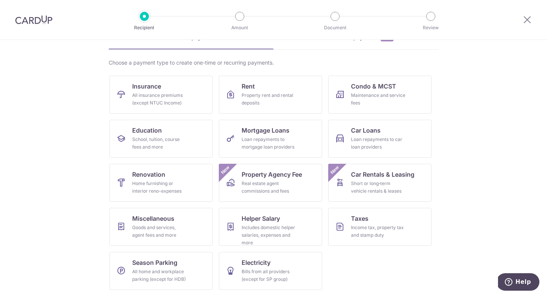
click at [33, 26] on div at bounding box center [34, 19] width 68 height 39
click at [32, 16] on img at bounding box center [33, 19] width 37 height 9
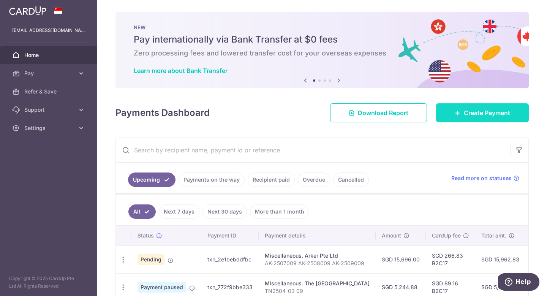
click at [453, 112] on link "Create Payment" at bounding box center [482, 112] width 93 height 19
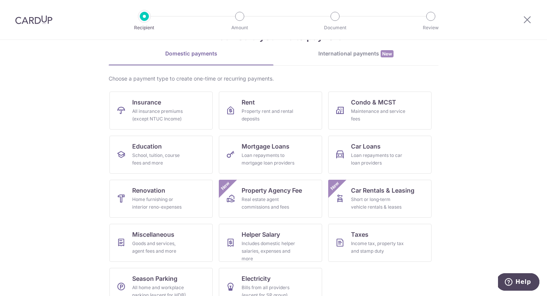
scroll to position [43, 0]
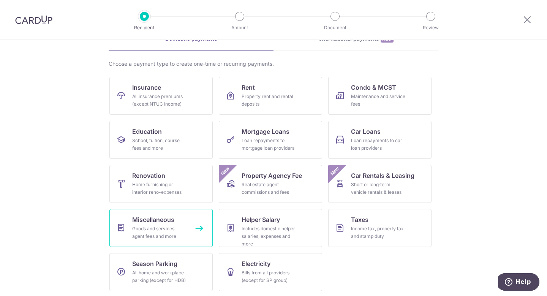
click at [148, 224] on link "Miscellaneous Goods and services, agent fees and more" at bounding box center [160, 228] width 103 height 38
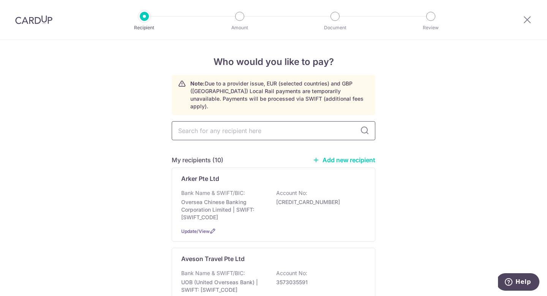
click at [251, 121] on input "text" at bounding box center [273, 130] width 203 height 19
type input "inzy"
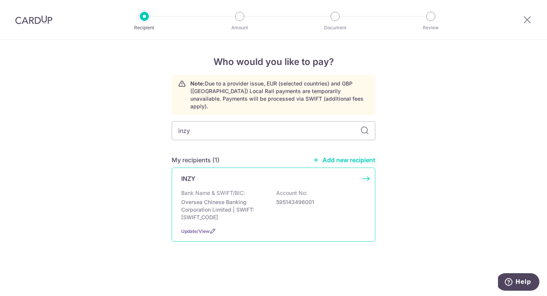
click at [233, 174] on div "INZY" at bounding box center [268, 178] width 175 height 9
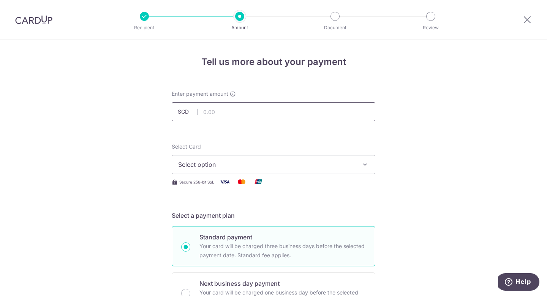
click at [221, 109] on input "text" at bounding box center [273, 111] width 203 height 19
type input "8,050.00"
click at [304, 167] on span "Select option" at bounding box center [266, 164] width 177 height 9
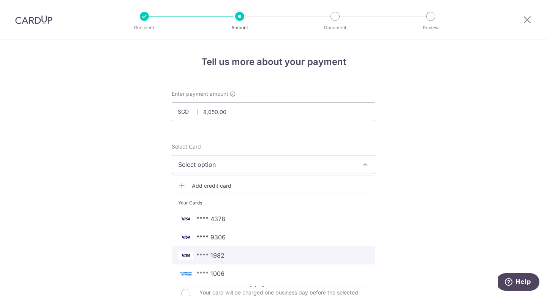
click at [244, 254] on span "**** 1982" at bounding box center [273, 255] width 191 height 9
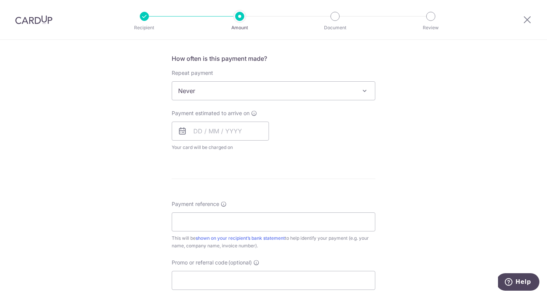
scroll to position [291, 0]
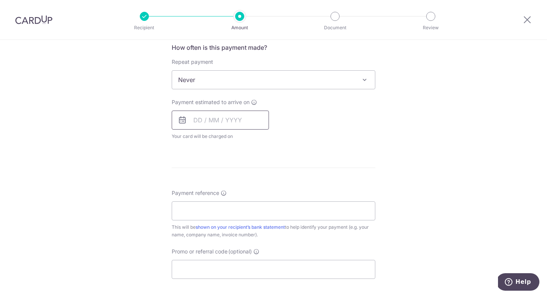
click at [226, 116] on input "text" at bounding box center [220, 119] width 97 height 19
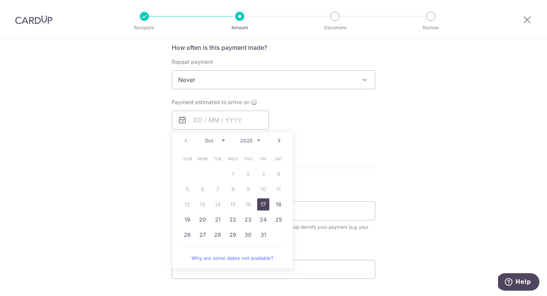
click at [264, 203] on link "17" at bounding box center [263, 204] width 12 height 12
type input "17/10/2025"
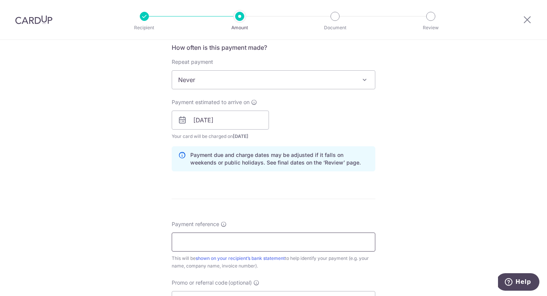
click at [289, 242] on input "Payment reference" at bounding box center [273, 241] width 203 height 19
paste input "INV-20250361 INV-20250414 INV-2025"
click at [278, 241] on input "INV-20250361 INV-20250414 INV-2025" at bounding box center [273, 241] width 203 height 19
click at [292, 243] on input "INV-20250361 INV-20250414 2025" at bounding box center [273, 241] width 203 height 19
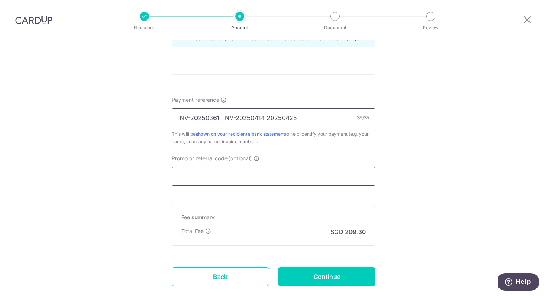
scroll to position [429, 0]
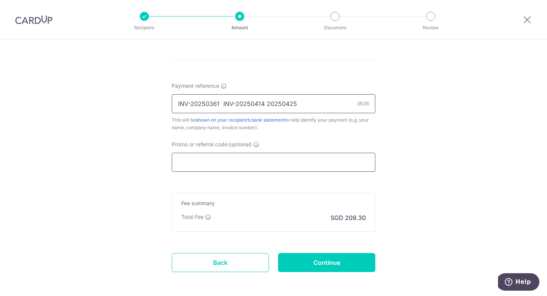
type input "INV-20250361 INV-20250414 20250425"
click at [251, 169] on input "Promo or referral code (optional)" at bounding box center [273, 162] width 203 height 19
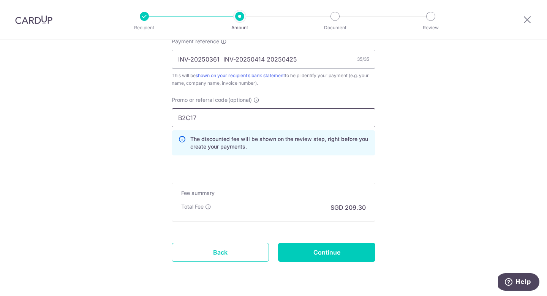
scroll to position [496, 0]
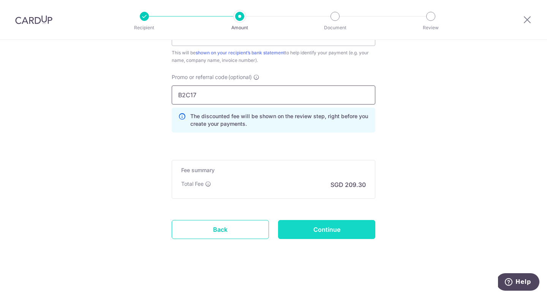
type input "B2C17"
click at [324, 229] on input "Continue" at bounding box center [326, 229] width 97 height 19
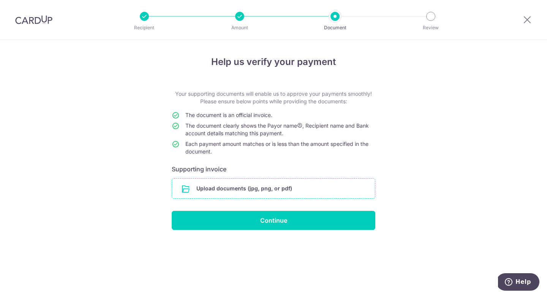
click at [271, 189] on input "file" at bounding box center [273, 188] width 203 height 20
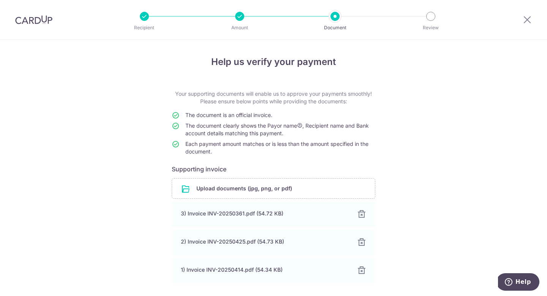
scroll to position [57, 0]
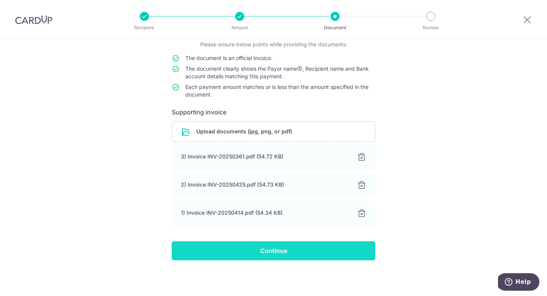
click at [275, 256] on input "Continue" at bounding box center [273, 250] width 203 height 19
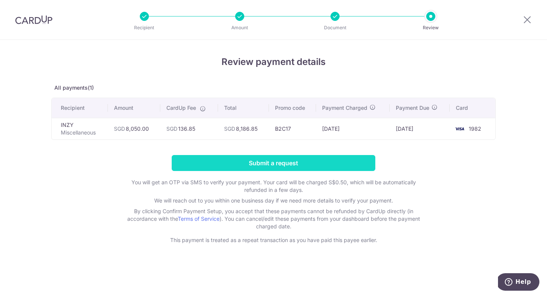
click at [251, 158] on input "Submit a request" at bounding box center [273, 163] width 203 height 16
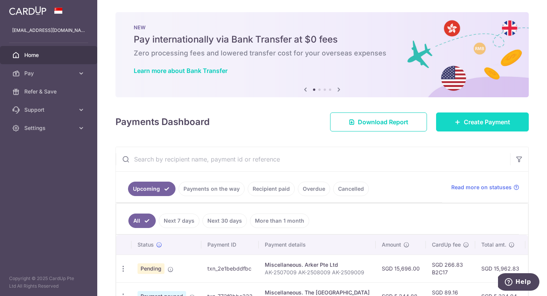
click at [457, 121] on icon at bounding box center [457, 122] width 6 height 6
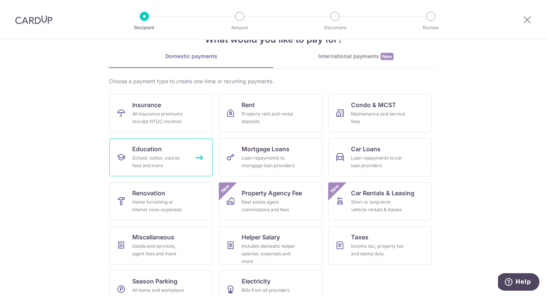
scroll to position [44, 0]
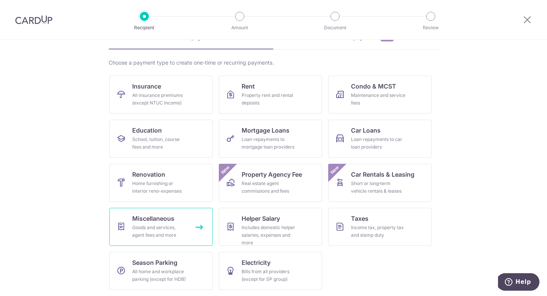
click at [150, 224] on div "Goods and services, agent fees and more" at bounding box center [159, 231] width 55 height 15
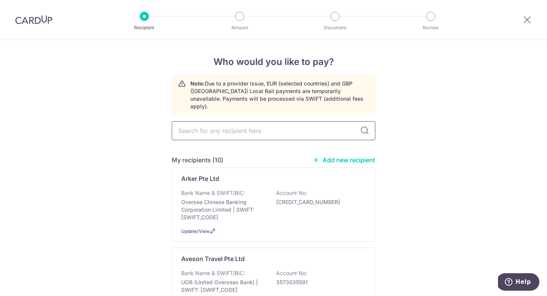
click at [229, 126] on input "text" at bounding box center [273, 130] width 203 height 19
type input "peachy"
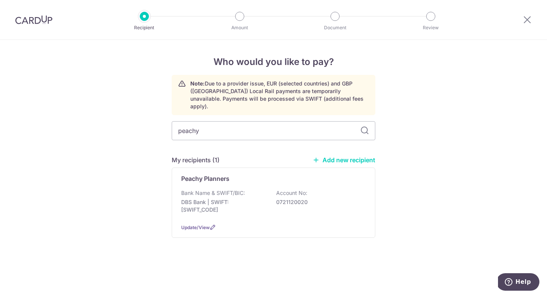
click at [241, 179] on div "Peachy Planners Bank Name & SWIFT/BIC: DBS Bank | SWIFT: DBSSSGSGXXX Account No…" at bounding box center [273, 202] width 203 height 70
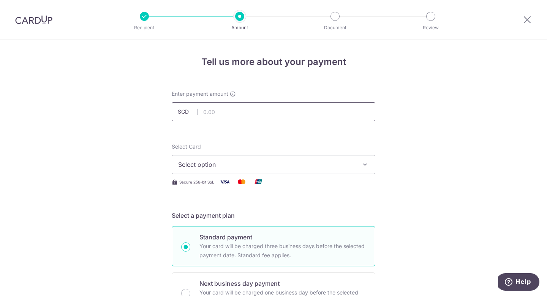
click at [226, 115] on input "text" at bounding box center [273, 111] width 203 height 19
type input "1,322.00"
click at [216, 166] on span "Select option" at bounding box center [266, 164] width 177 height 9
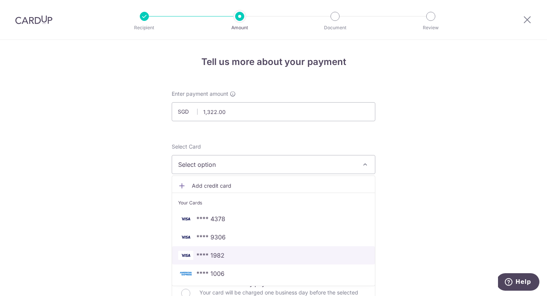
click at [220, 251] on span "**** 1982" at bounding box center [210, 255] width 28 height 9
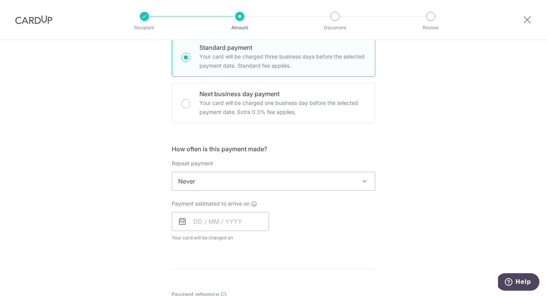
scroll to position [201, 0]
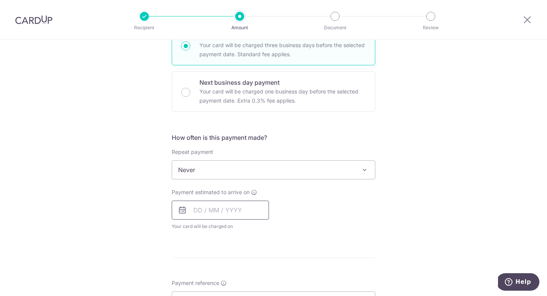
click at [218, 210] on input "text" at bounding box center [220, 209] width 97 height 19
click at [265, 295] on link "17" at bounding box center [263, 294] width 12 height 12
type input "[DATE]"
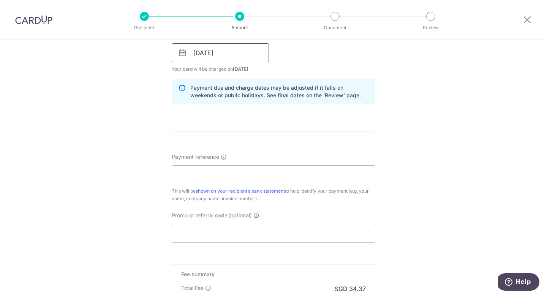
scroll to position [399, 0]
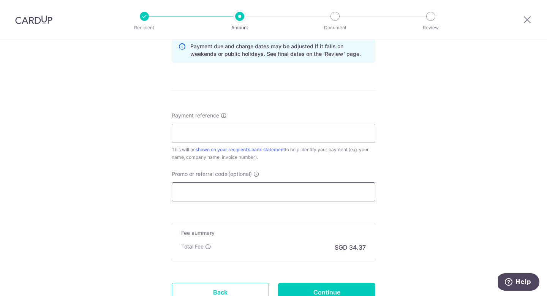
click at [211, 191] on input "Promo or referral code (optional)" at bounding box center [273, 191] width 203 height 19
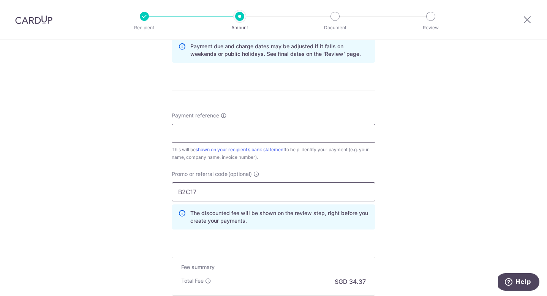
type input "B2C17"
click at [201, 127] on input "Payment reference" at bounding box center [273, 133] width 203 height 19
paste input "INV-0588 INV-0615"
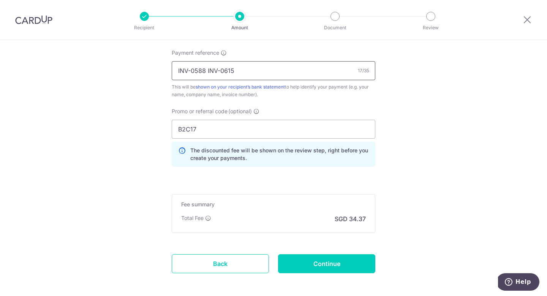
scroll to position [458, 0]
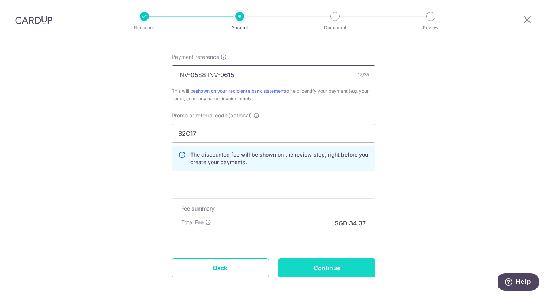
type input "INV-0588 INV-0615"
click at [315, 259] on input "Continue" at bounding box center [326, 267] width 97 height 19
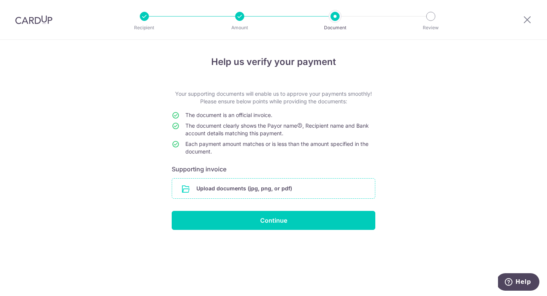
click at [262, 180] on input "file" at bounding box center [273, 188] width 203 height 20
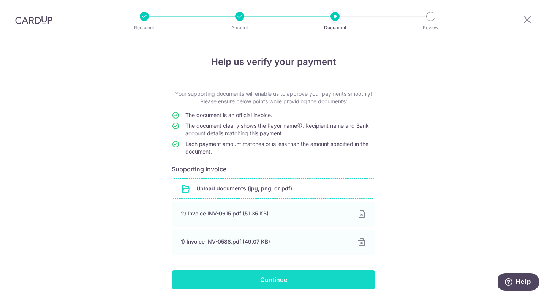
click at [267, 276] on input "Continue" at bounding box center [273, 279] width 203 height 19
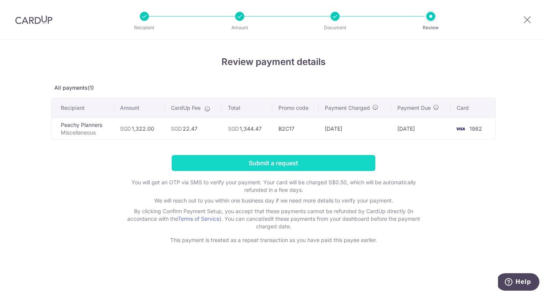
click at [246, 166] on input "Submit a request" at bounding box center [273, 163] width 203 height 16
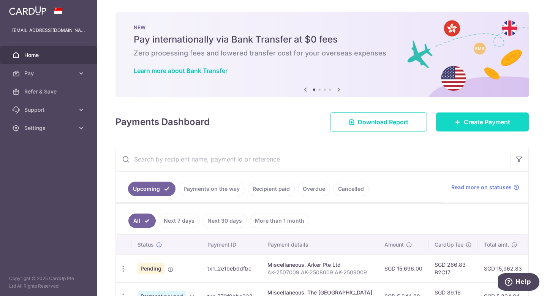
click at [452, 120] on link "Create Payment" at bounding box center [482, 121] width 93 height 19
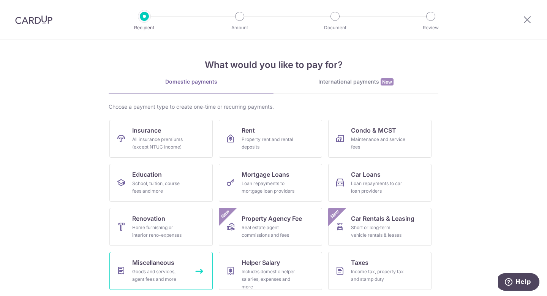
click at [155, 265] on span "Miscellaneous" at bounding box center [153, 262] width 42 height 9
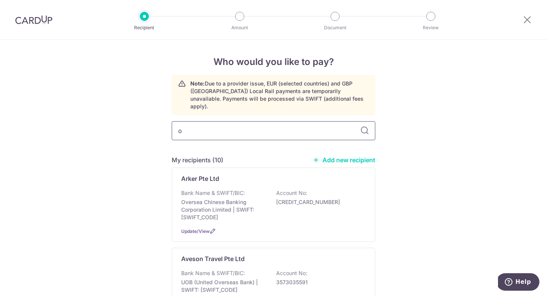
type input "oh"
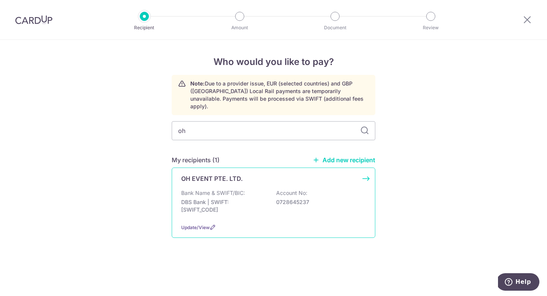
click at [245, 189] on div "Bank Name & SWIFT/BIC: DBS Bank | SWIFT: [SWIFT_CODE] Account No: 0728645237" at bounding box center [273, 203] width 185 height 28
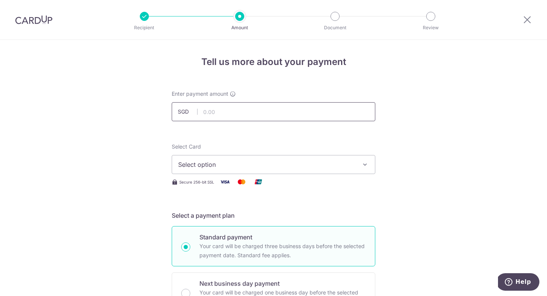
click at [243, 112] on input "text" at bounding box center [273, 111] width 203 height 19
type input "1,090.00"
click at [311, 169] on button "Select option" at bounding box center [273, 164] width 203 height 19
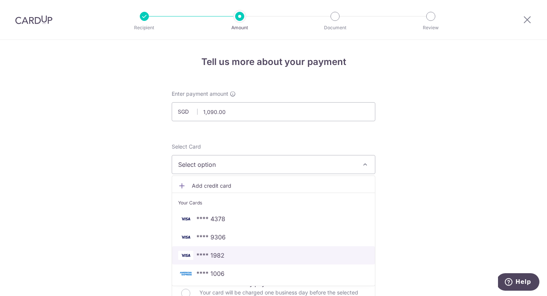
click at [263, 254] on span "**** 1982" at bounding box center [273, 255] width 191 height 9
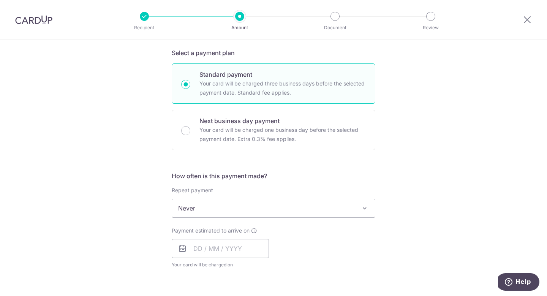
scroll to position [210, 0]
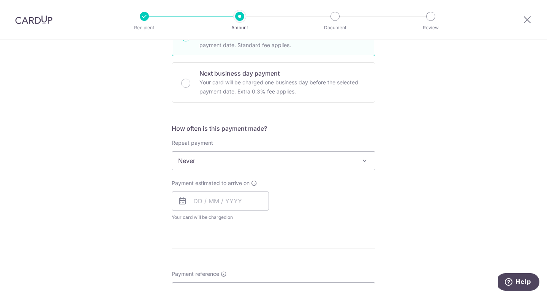
click at [268, 165] on span "Never" at bounding box center [273, 160] width 203 height 18
click at [237, 199] on input "text" at bounding box center [220, 200] width 97 height 19
click at [265, 287] on link "17" at bounding box center [263, 285] width 12 height 12
type input "[DATE]"
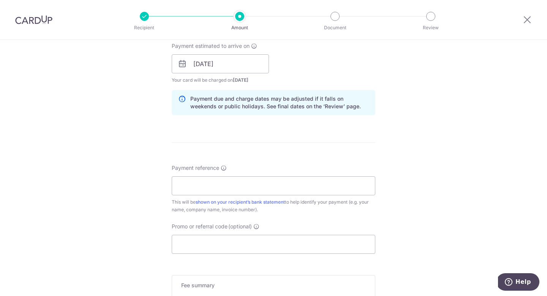
scroll to position [411, 0]
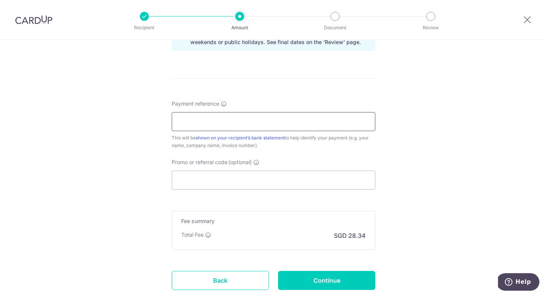
click at [251, 120] on input "Payment reference" at bounding box center [273, 121] width 203 height 19
paste input "OE2508004"
click at [227, 181] on input "Promo or referral code (optional)" at bounding box center [273, 179] width 203 height 19
click at [247, 117] on input "OE2508004" at bounding box center [273, 121] width 203 height 19
click at [232, 122] on input "OE2508004" at bounding box center [273, 121] width 203 height 19
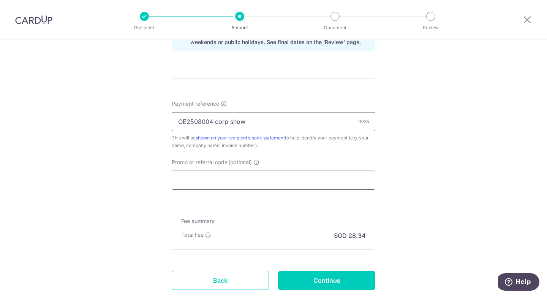
type input "OE2508004 corp show"
click at [223, 178] on input "Promo or referral code (optional)" at bounding box center [273, 179] width 203 height 19
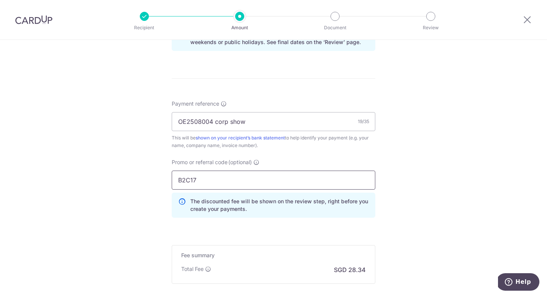
type input "B2C17"
click at [132, 212] on div "Tell us more about your payment Enter payment amount SGD 1,090.00 1090.00 Selec…" at bounding box center [273, 5] width 547 height 752
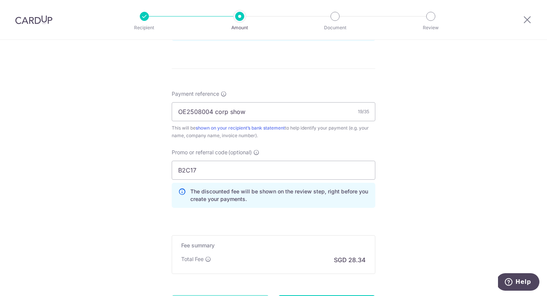
scroll to position [418, 0]
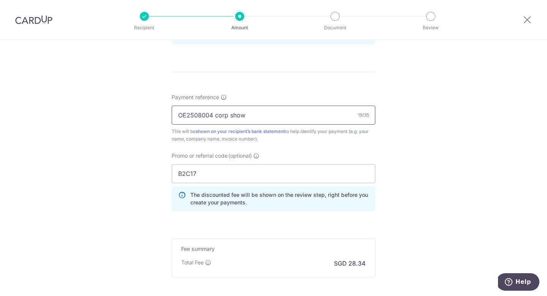
click at [218, 115] on input "OE2508004 corp show" at bounding box center [273, 115] width 203 height 19
drag, startPoint x: 177, startPoint y: 114, endPoint x: 259, endPoint y: 115, distance: 82.0
click at [260, 115] on input "OE2508004 Corp show" at bounding box center [273, 115] width 203 height 19
click at [259, 115] on input "OE2508004 Corp show" at bounding box center [273, 115] width 203 height 19
drag, startPoint x: 255, startPoint y: 115, endPoint x: 178, endPoint y: 116, distance: 77.5
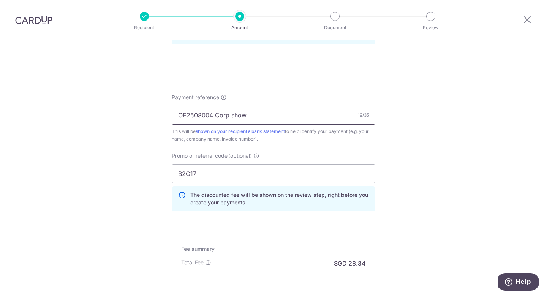
click at [178, 116] on input "OE2508004 Corp show" at bounding box center [273, 115] width 203 height 19
drag, startPoint x: 178, startPoint y: 116, endPoint x: 259, endPoint y: 116, distance: 80.9
click at [259, 116] on input "OE2508004 Corp show" at bounding box center [273, 115] width 203 height 19
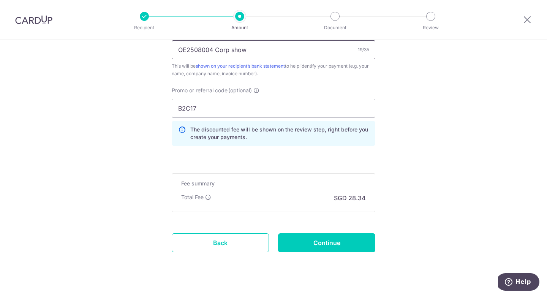
scroll to position [496, 0]
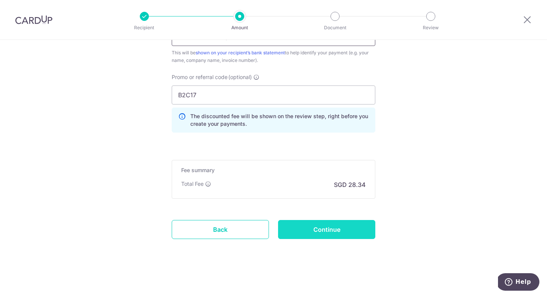
type input "OE2508004 Corp show"
click at [306, 235] on input "Continue" at bounding box center [326, 229] width 97 height 19
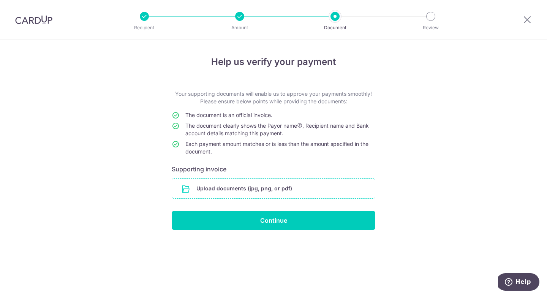
click at [271, 192] on input "file" at bounding box center [273, 188] width 203 height 20
click at [241, 191] on input "file" at bounding box center [273, 188] width 203 height 20
click at [270, 183] on input "file" at bounding box center [273, 188] width 203 height 20
click at [527, 23] on icon at bounding box center [526, 19] width 9 height 9
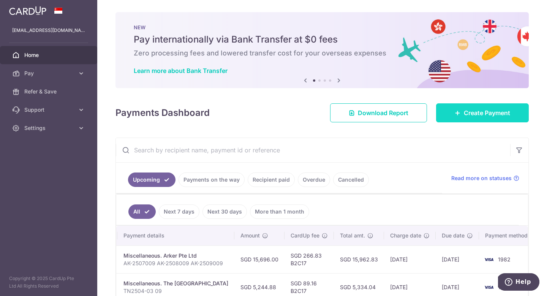
click at [456, 114] on icon at bounding box center [457, 113] width 6 height 6
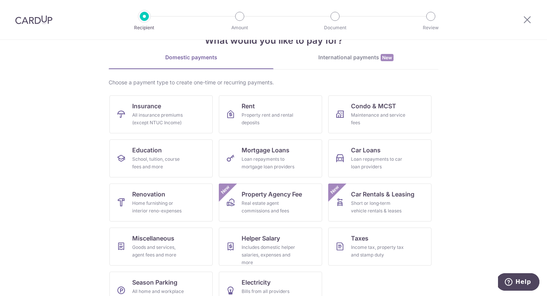
scroll to position [44, 0]
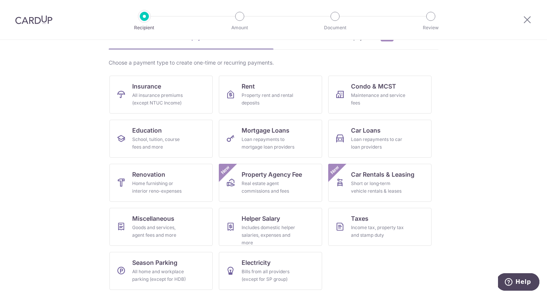
click at [459, 85] on section "What would you like to pay for? Domestic payments International payments New Ch…" at bounding box center [273, 168] width 547 height 256
click at [488, 102] on section "What would you like to pay for? Domestic payments International payments New Ch…" at bounding box center [273, 168] width 547 height 256
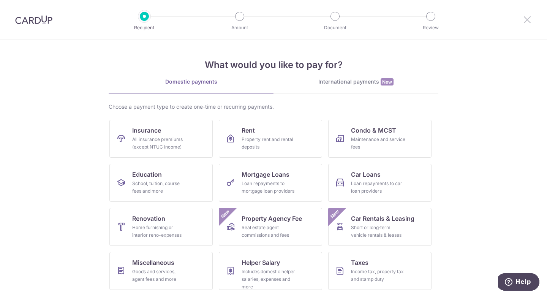
click at [529, 22] on icon at bounding box center [526, 19] width 9 height 9
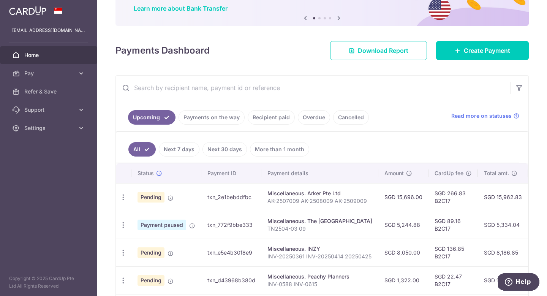
scroll to position [68, 0]
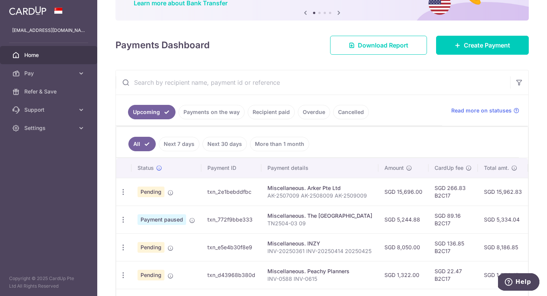
click at [267, 111] on link "Recipient paid" at bounding box center [271, 112] width 47 height 14
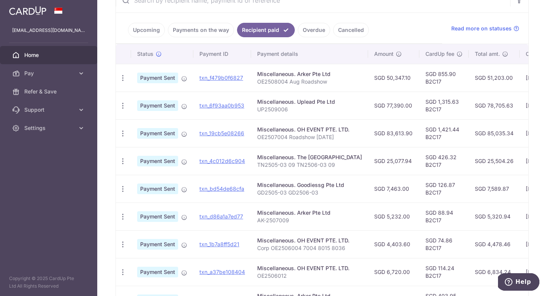
scroll to position [0, 0]
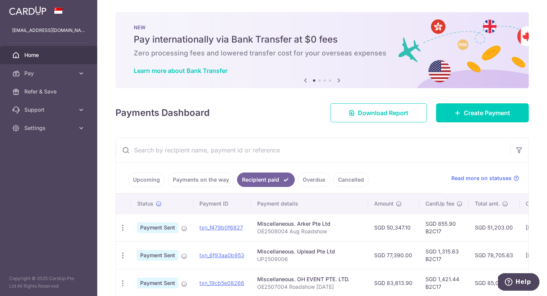
click at [310, 154] on input "text" at bounding box center [313, 150] width 394 height 24
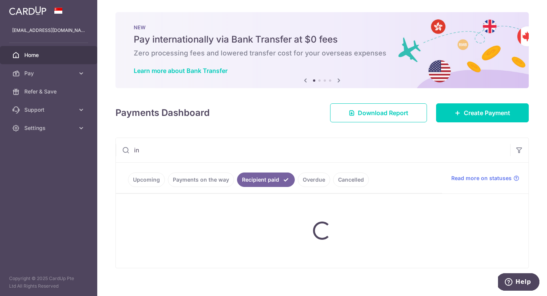
type input "i"
type input "t"
type input "i"
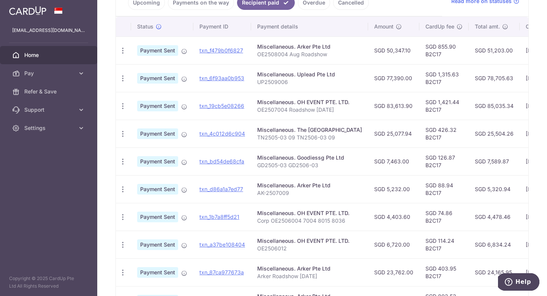
scroll to position [250, 0]
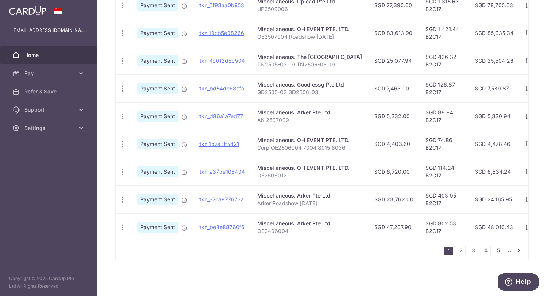
click at [495, 249] on link "5" at bounding box center [498, 250] width 9 height 9
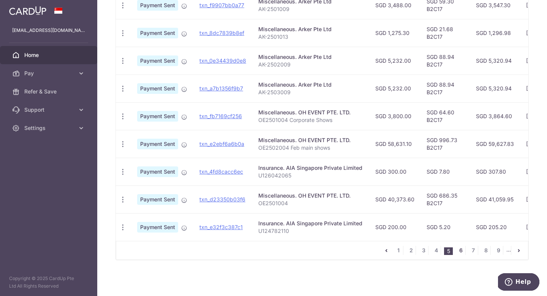
click at [462, 248] on link "6" at bounding box center [460, 250] width 9 height 9
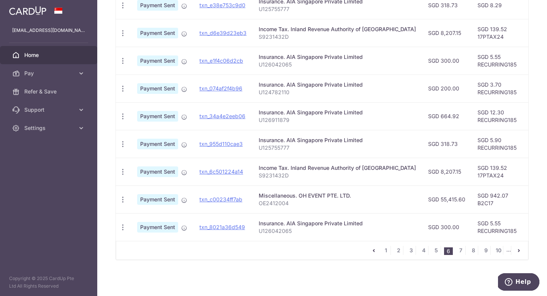
scroll to position [0, 0]
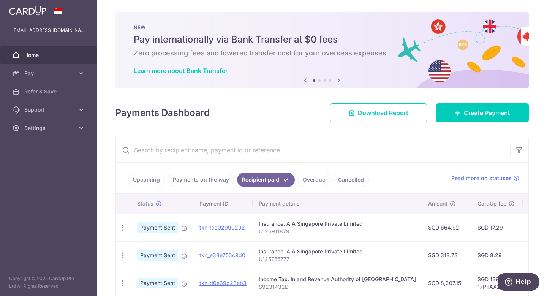
click at [245, 148] on input "text" at bounding box center [313, 150] width 394 height 24
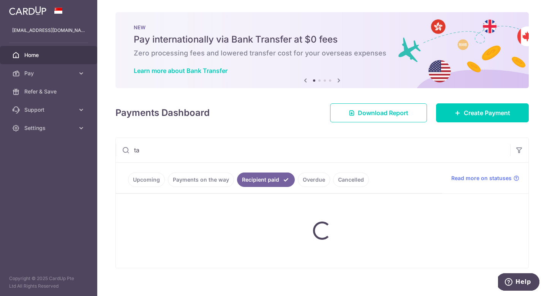
type input "tax"
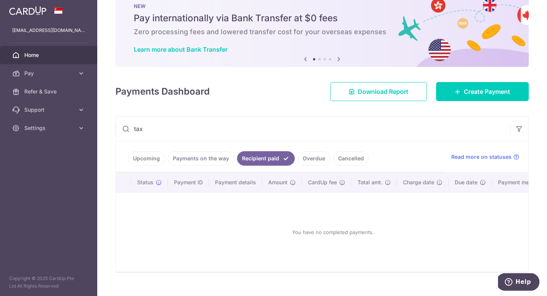
scroll to position [34, 0]
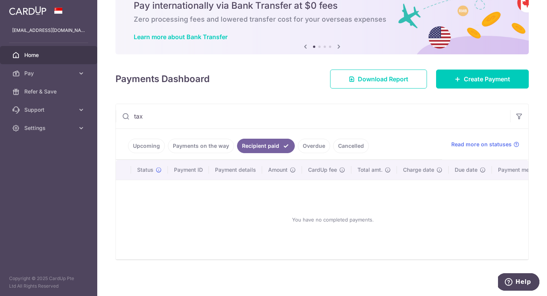
click at [168, 107] on input "tax" at bounding box center [313, 116] width 394 height 24
click at [162, 114] on input "tax" at bounding box center [313, 116] width 394 height 24
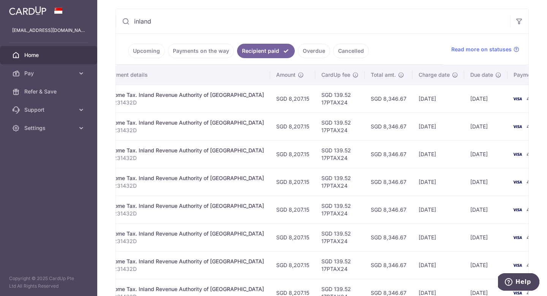
scroll to position [0, 156]
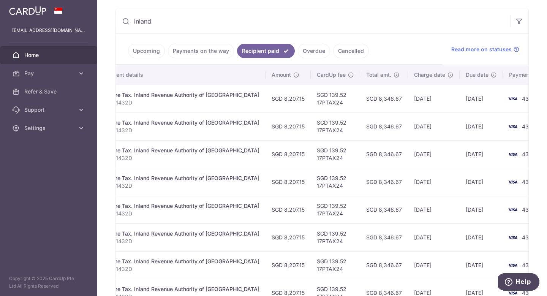
type input "inland"
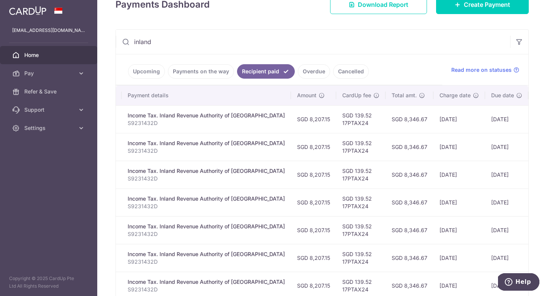
scroll to position [0, 132]
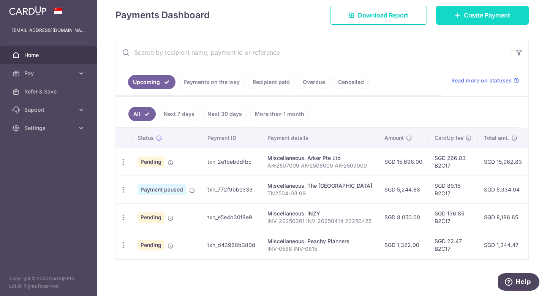
click at [477, 21] on link "Create Payment" at bounding box center [482, 15] width 93 height 19
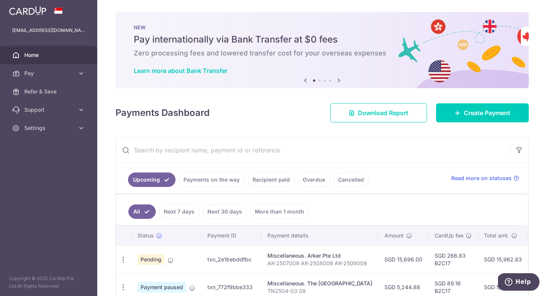
scroll to position [98, 0]
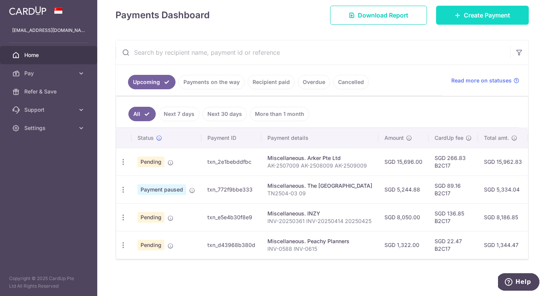
click at [475, 21] on link "Create Payment" at bounding box center [482, 15] width 93 height 19
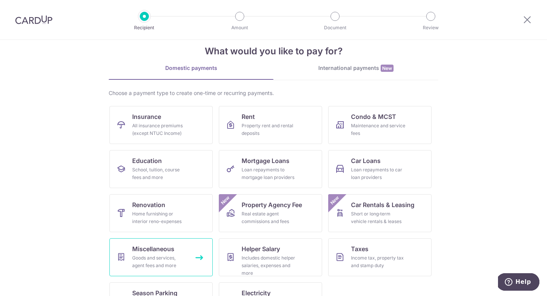
scroll to position [19, 0]
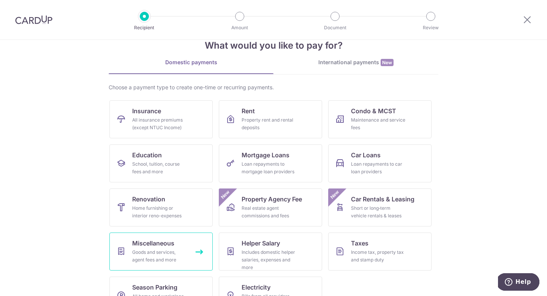
click at [170, 249] on div "Goods and services, agent fees and more" at bounding box center [159, 255] width 55 height 15
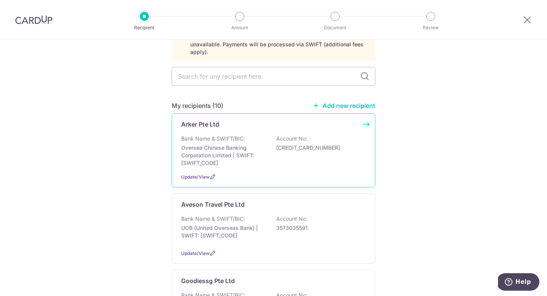
scroll to position [56, 0]
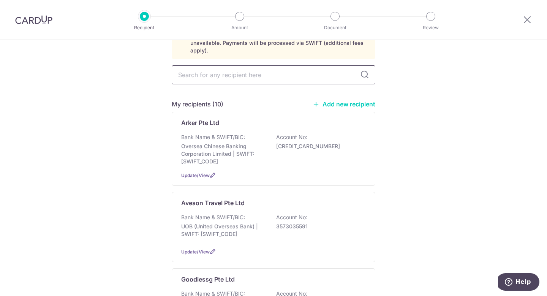
click at [245, 68] on input "text" at bounding box center [273, 74] width 203 height 19
type input "oh"
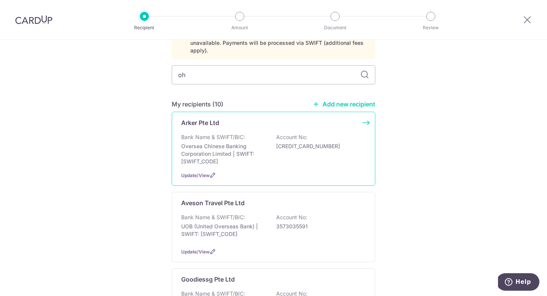
scroll to position [0, 0]
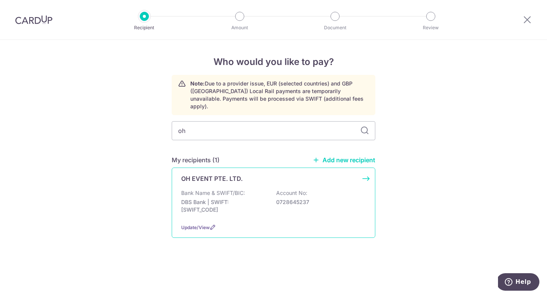
click at [240, 189] on p "Bank Name & SWIFT/BIC:" at bounding box center [213, 193] width 64 height 8
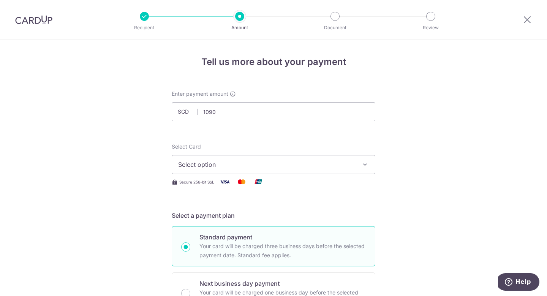
type input "1,090.00"
click at [200, 177] on div "Secure 256-bit SSL" at bounding box center [273, 181] width 203 height 9
click at [200, 167] on span "Select option" at bounding box center [266, 164] width 177 height 9
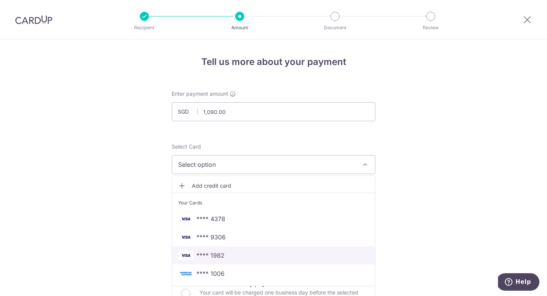
click at [220, 257] on span "**** 1982" at bounding box center [210, 255] width 28 height 9
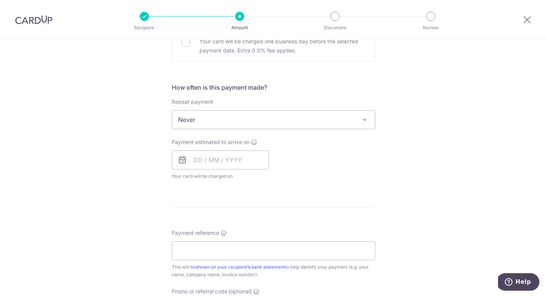
scroll to position [208, 0]
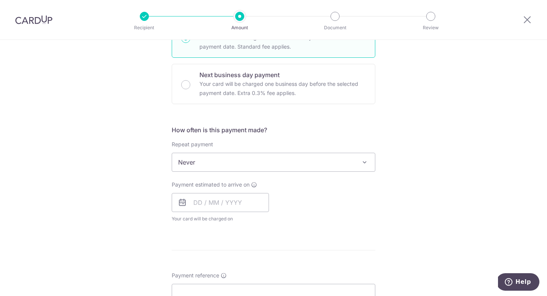
click at [224, 216] on span "Your card will be charged on for the first payment" at bounding box center [220, 219] width 97 height 8
click at [224, 201] on input "text" at bounding box center [220, 202] width 97 height 19
drag, startPoint x: 262, startPoint y: 286, endPoint x: 242, endPoint y: 174, distance: 113.3
click at [262, 286] on link "17" at bounding box center [263, 287] width 12 height 12
type input "17/10/2025"
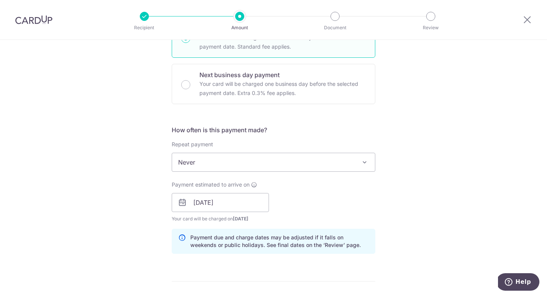
click at [242, 161] on span "Never" at bounding box center [273, 162] width 203 height 18
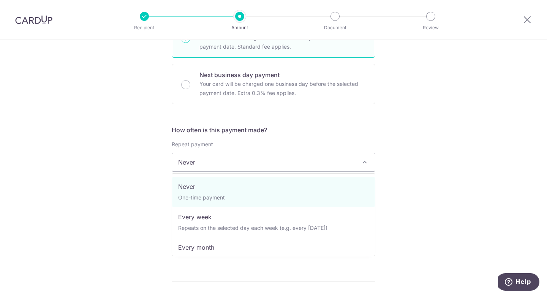
click at [241, 161] on span "Never" at bounding box center [273, 162] width 203 height 18
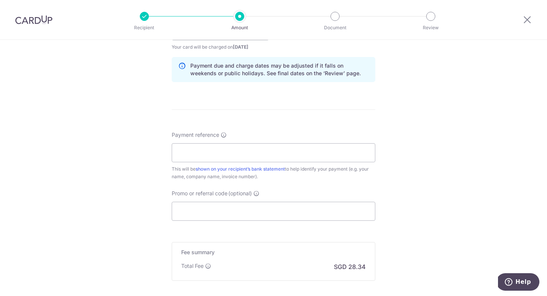
scroll to position [380, 0]
click at [240, 155] on input "Payment reference" at bounding box center [273, 152] width 203 height 19
paste input "OE2508004"
type input "OE2508004 Corp show"
click at [213, 207] on input "Promo or referral code (optional)" at bounding box center [273, 210] width 203 height 19
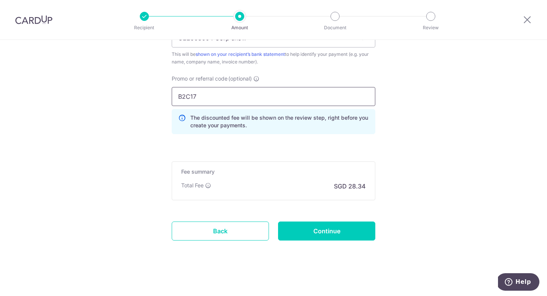
scroll to position [496, 0]
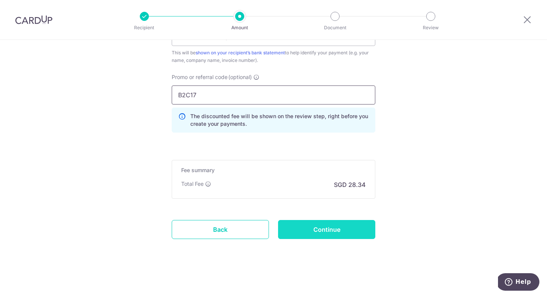
type input "B2C17"
click at [321, 229] on input "Continue" at bounding box center [326, 229] width 97 height 19
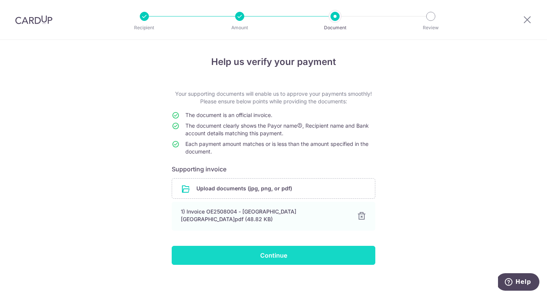
click at [276, 260] on input "Continue" at bounding box center [273, 255] width 203 height 19
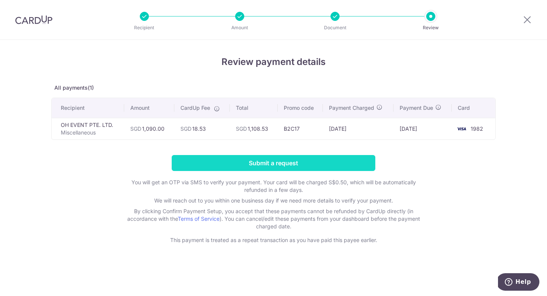
click at [255, 161] on input "Submit a request" at bounding box center [273, 163] width 203 height 16
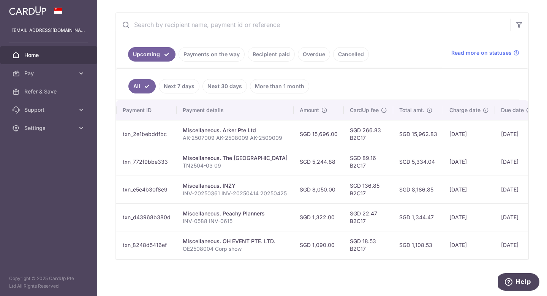
scroll to position [0, 86]
